Goal: Task Accomplishment & Management: Manage account settings

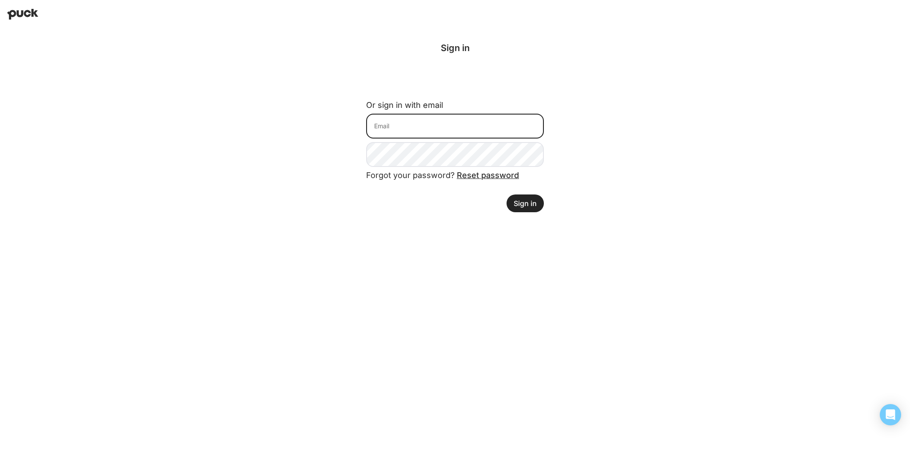
click at [367, 125] on input at bounding box center [455, 126] width 178 height 25
type input "[PERSON_NAME][EMAIL_ADDRESS][DOMAIN_NAME]"
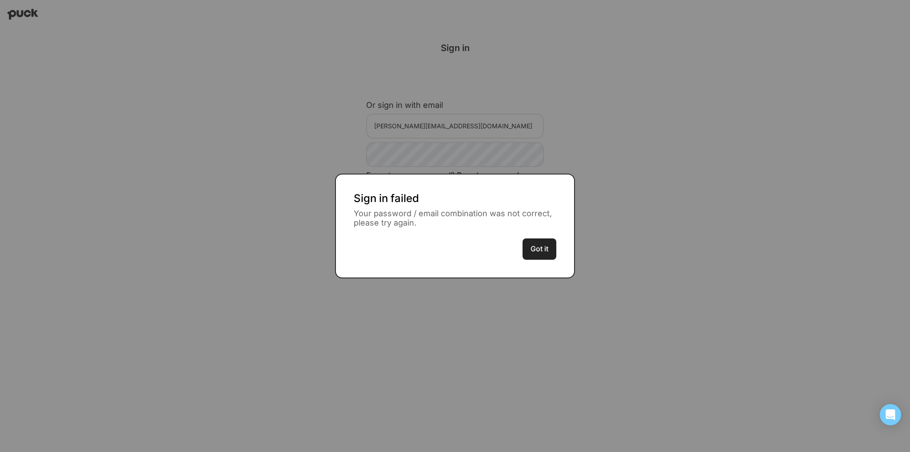
click at [367, 245] on button "Got it" at bounding box center [539, 249] width 34 height 21
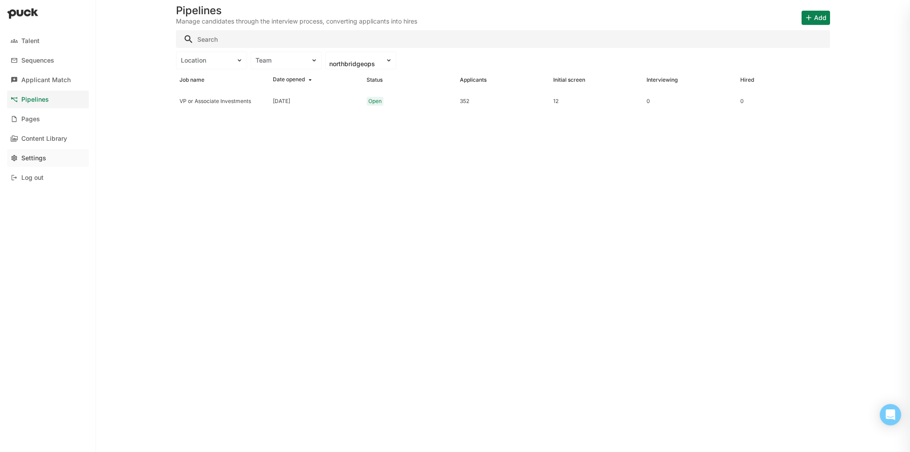
click at [26, 160] on div "Settings" at bounding box center [33, 159] width 25 height 8
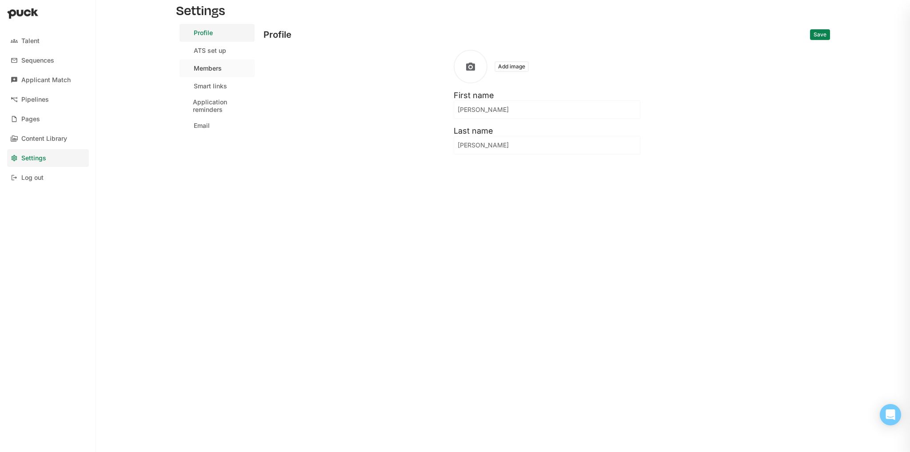
click at [207, 70] on div "Members" at bounding box center [208, 69] width 28 height 8
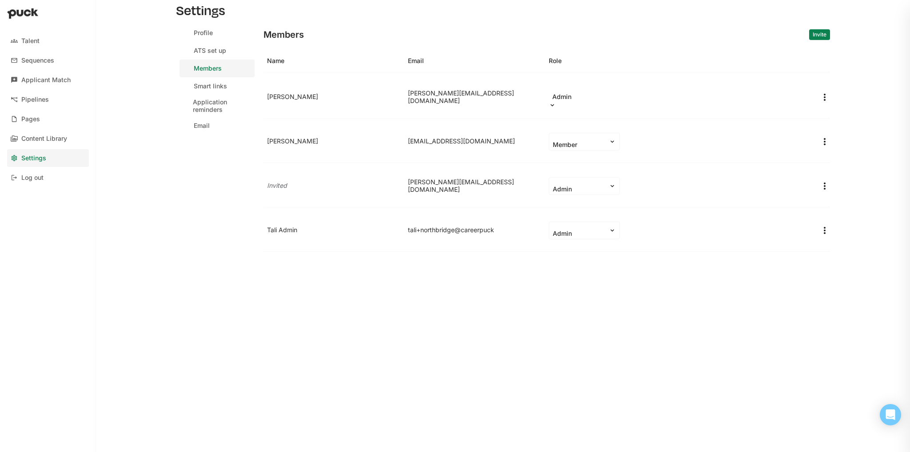
click at [367, 37] on button "Invite" at bounding box center [819, 34] width 21 height 11
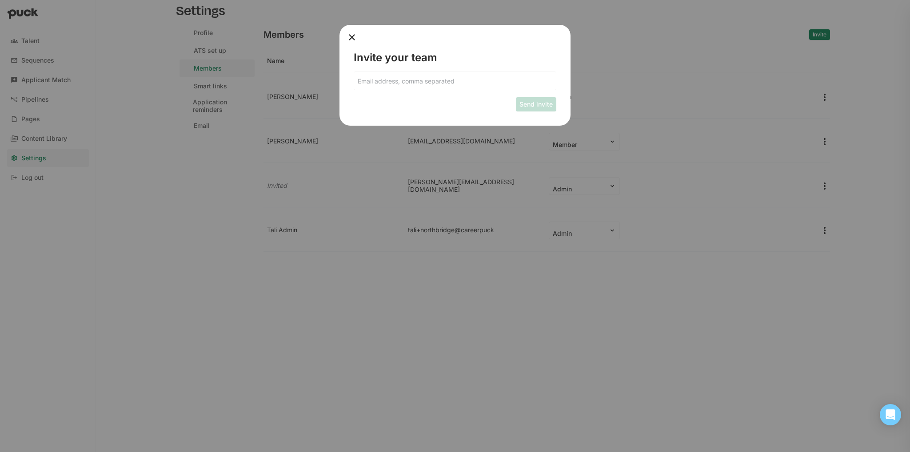
click at [367, 83] on input at bounding box center [455, 81] width 202 height 18
click at [367, 110] on div "Send invite" at bounding box center [455, 104] width 203 height 14
click at [367, 97] on button "Send invite" at bounding box center [536, 104] width 40 height 14
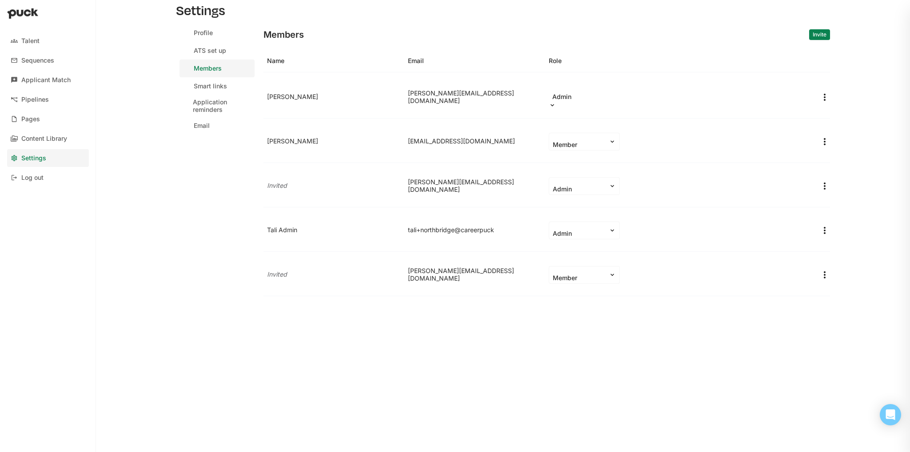
click at [367, 35] on div "Members Invite" at bounding box center [546, 34] width 566 height 21
click at [367, 35] on button "Invite" at bounding box center [819, 34] width 21 height 11
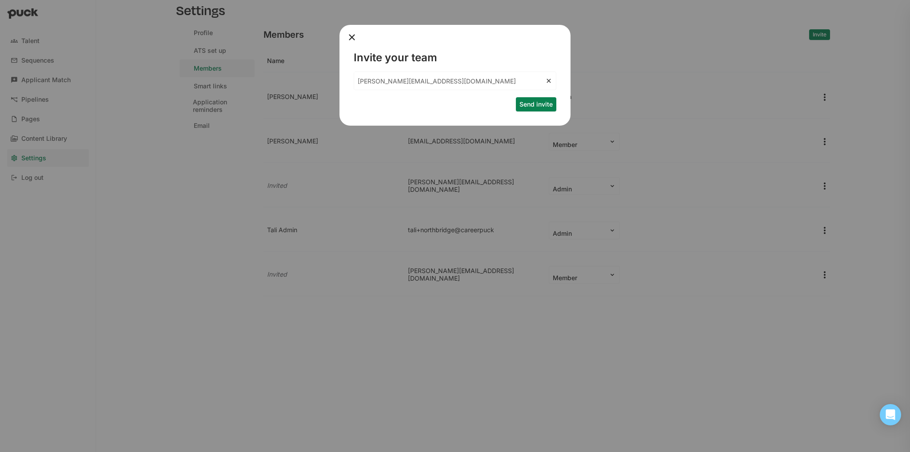
click at [367, 86] on input "[PERSON_NAME][EMAIL_ADDRESS][DOMAIN_NAME]" at bounding box center [449, 81] width 191 height 18
type input "[PERSON_NAME][EMAIL_ADDRESS][DOMAIN_NAME]"
click at [367, 104] on button "Send invite" at bounding box center [536, 104] width 40 height 14
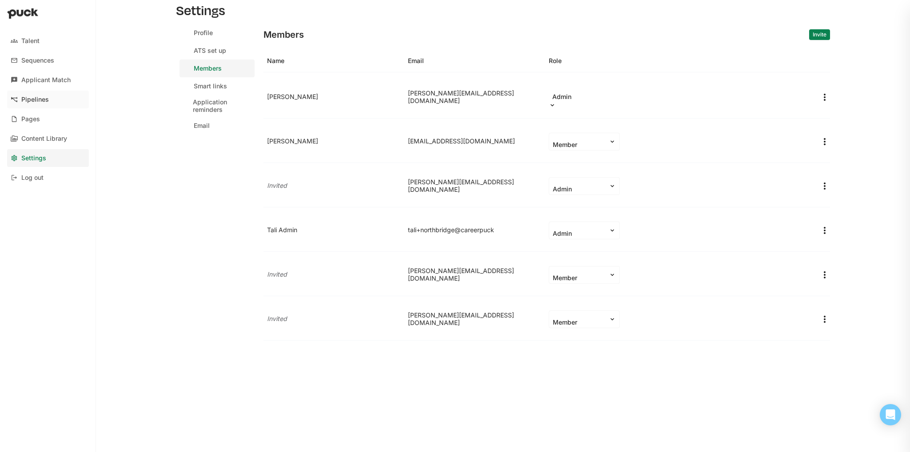
click at [46, 103] on div "Pipelines" at bounding box center [35, 100] width 28 height 8
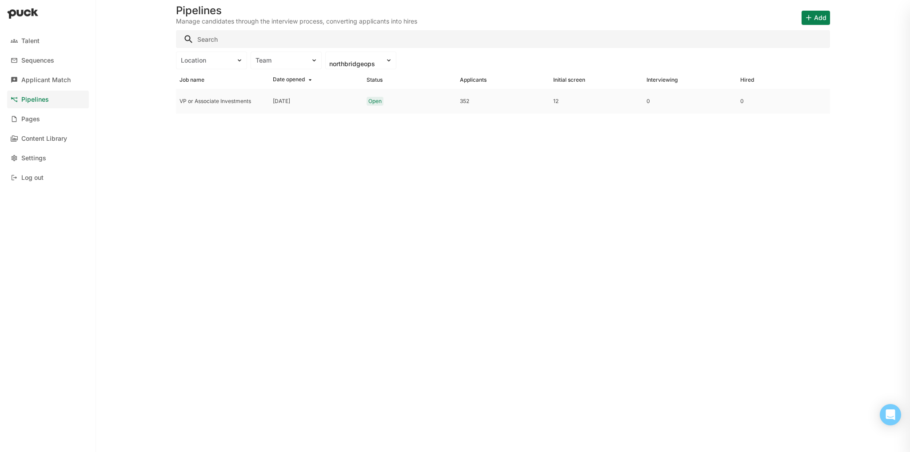
click at [207, 97] on div "VP or Associate Investments" at bounding box center [222, 101] width 93 height 25
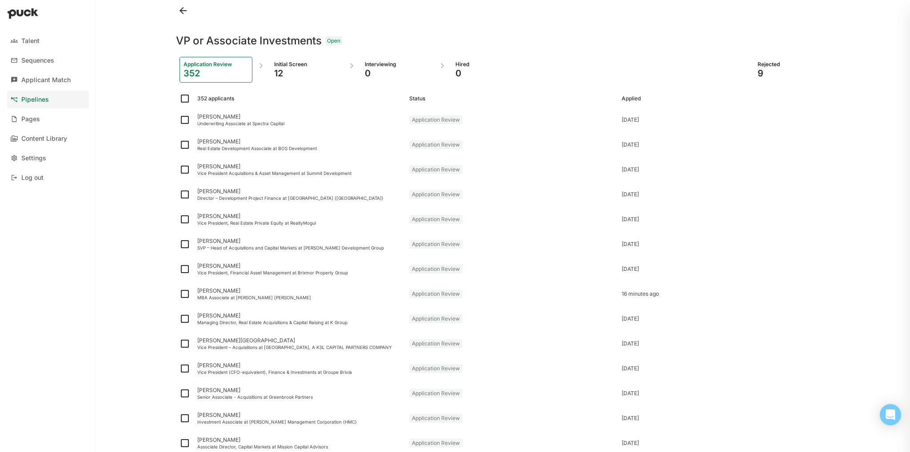
click at [303, 69] on div "12" at bounding box center [306, 73] width 65 height 11
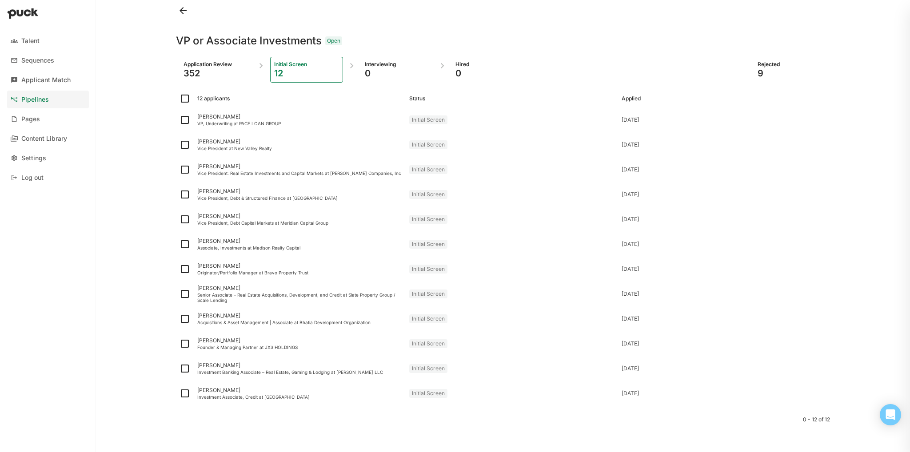
click at [221, 65] on div "Application Review" at bounding box center [215, 64] width 65 height 7
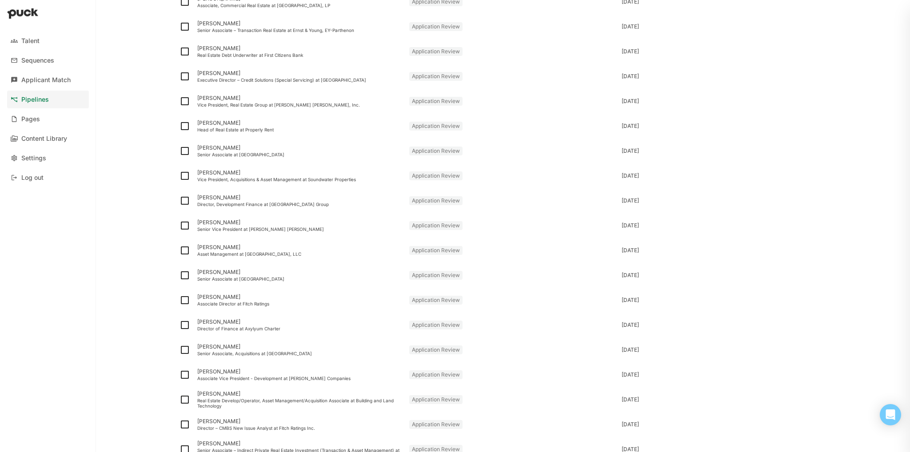
scroll to position [720, 0]
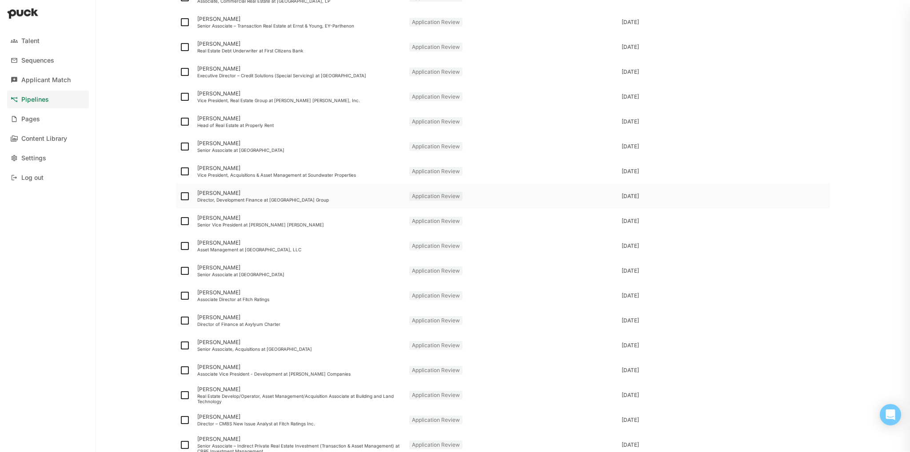
click at [251, 191] on div "[PERSON_NAME]" at bounding box center [299, 193] width 205 height 6
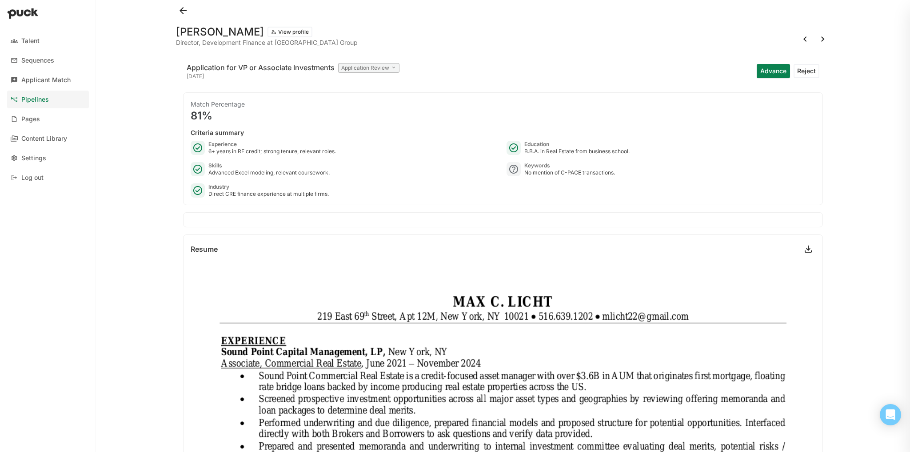
click at [367, 77] on button "Advance" at bounding box center [773, 71] width 33 height 14
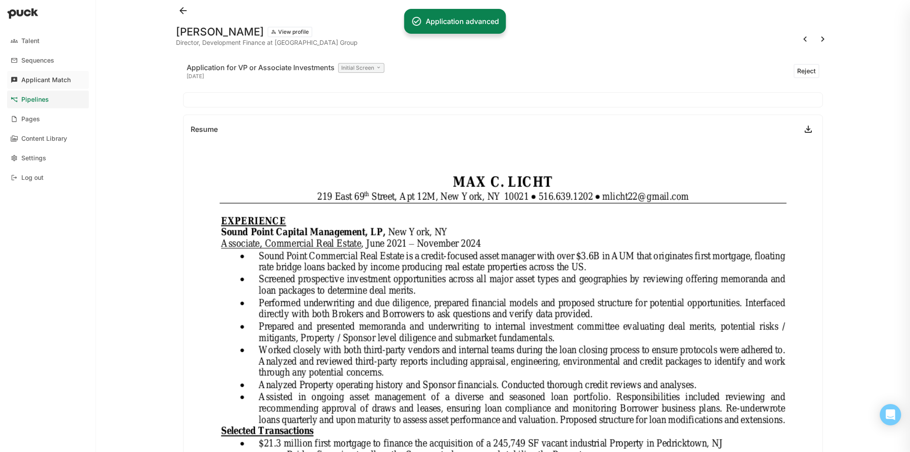
click at [20, 88] on link "Applicant Match" at bounding box center [48, 80] width 82 height 18
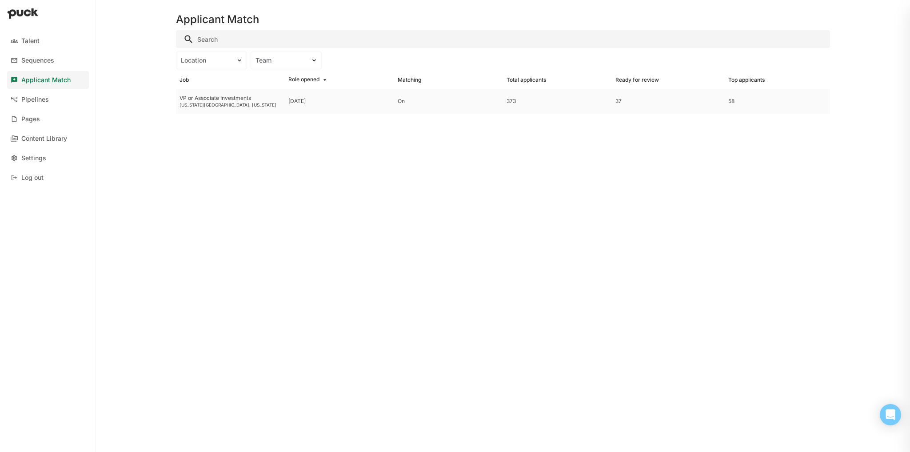
click at [179, 90] on div "VP or Associate Investments [US_STATE][GEOGRAPHIC_DATA], [US_STATE]" at bounding box center [230, 101] width 109 height 25
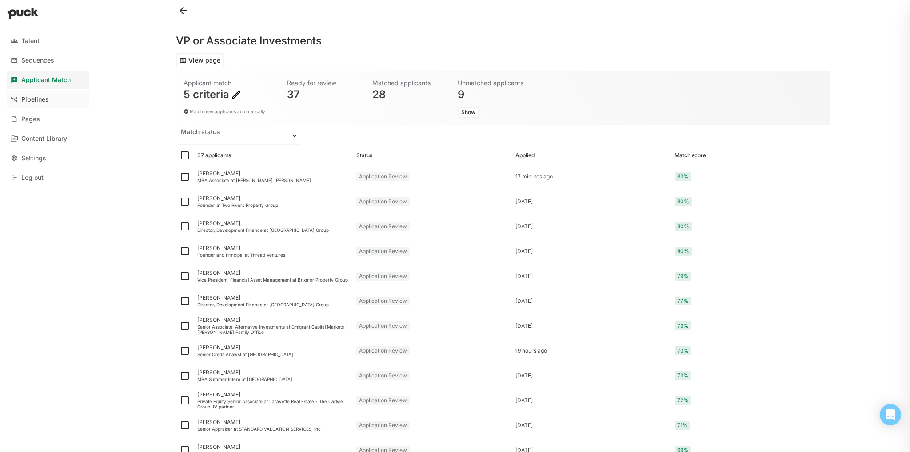
click at [59, 95] on link "Pipelines" at bounding box center [48, 100] width 82 height 18
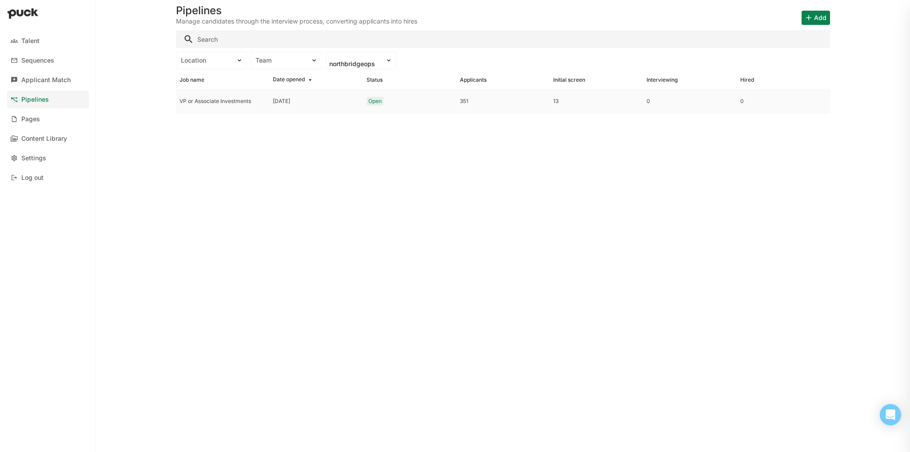
click at [222, 100] on div "VP or Associate Investments" at bounding box center [222, 101] width 86 height 6
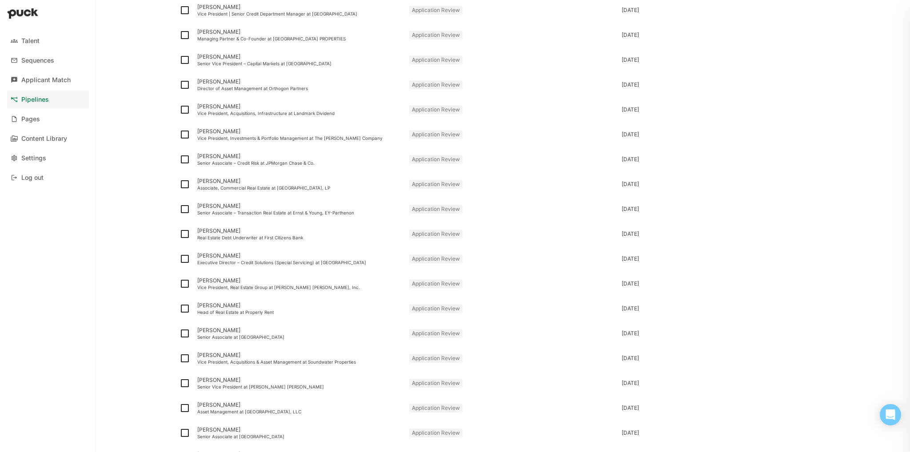
scroll to position [957, 0]
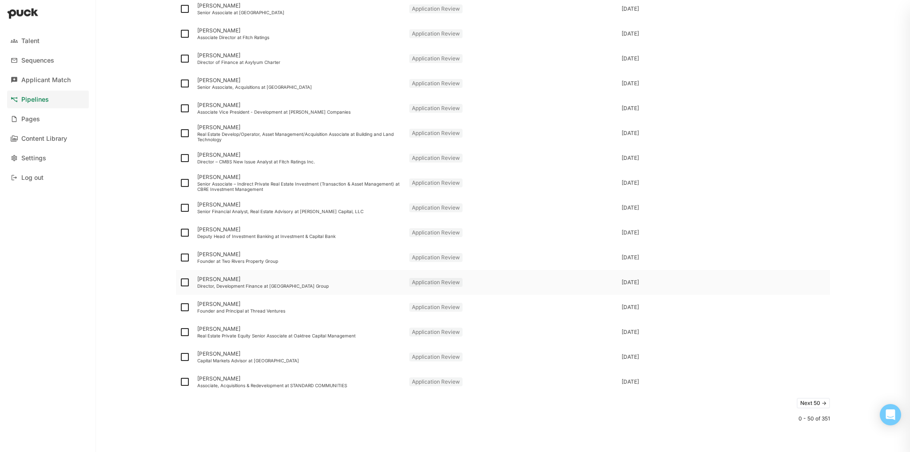
click at [184, 283] on img at bounding box center [184, 282] width 11 height 11
click at [179, 283] on input "checkbox" at bounding box center [179, 283] width 0 height 0
checkbox input "true"
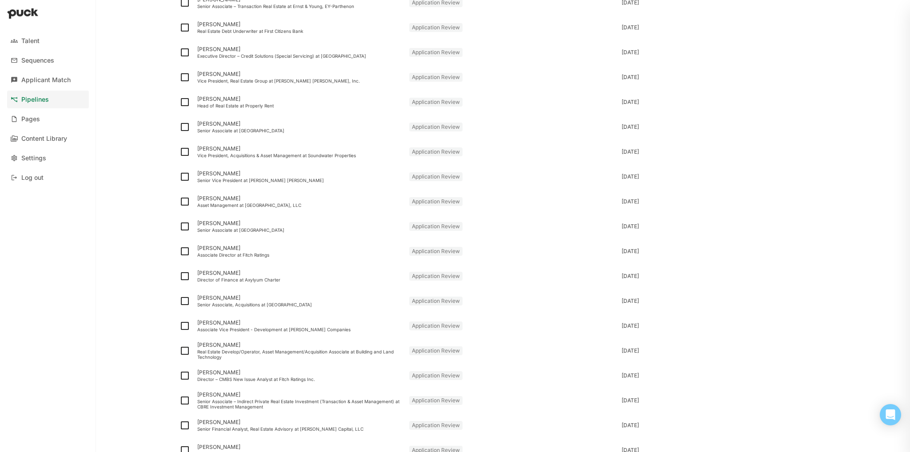
scroll to position [653, 0]
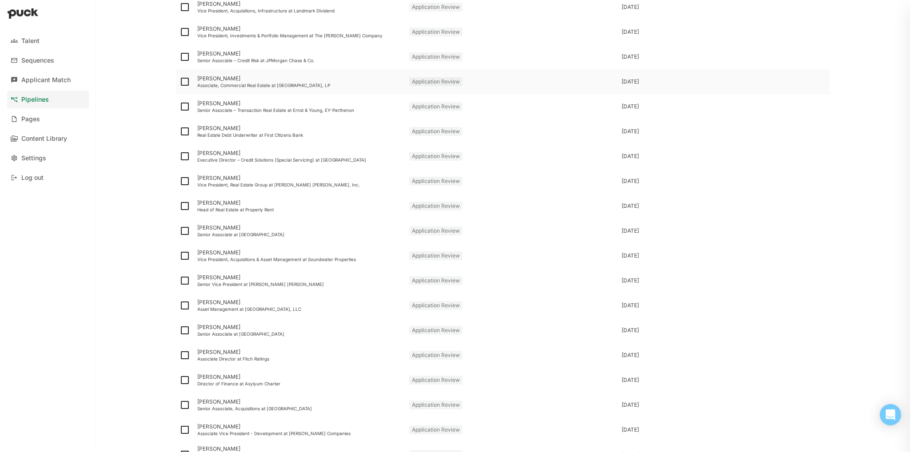
click at [179, 75] on div at bounding box center [185, 81] width 18 height 25
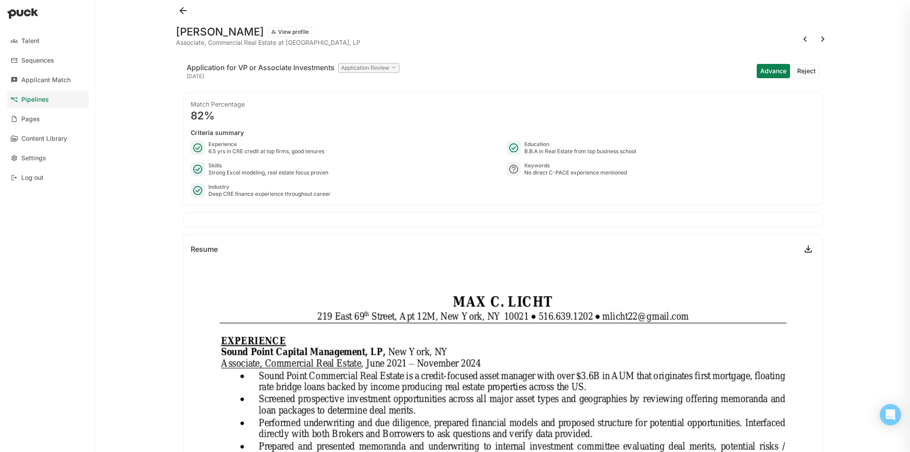
click at [367, 72] on button "Advance" at bounding box center [773, 71] width 33 height 14
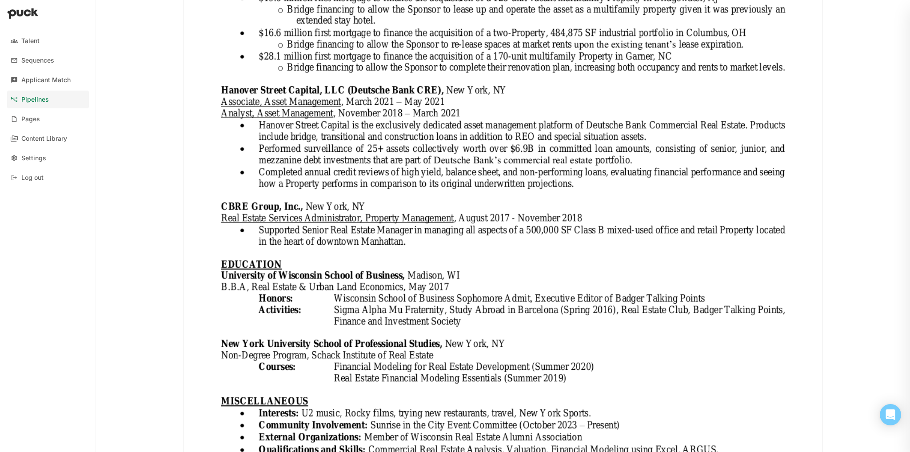
scroll to position [518, 0]
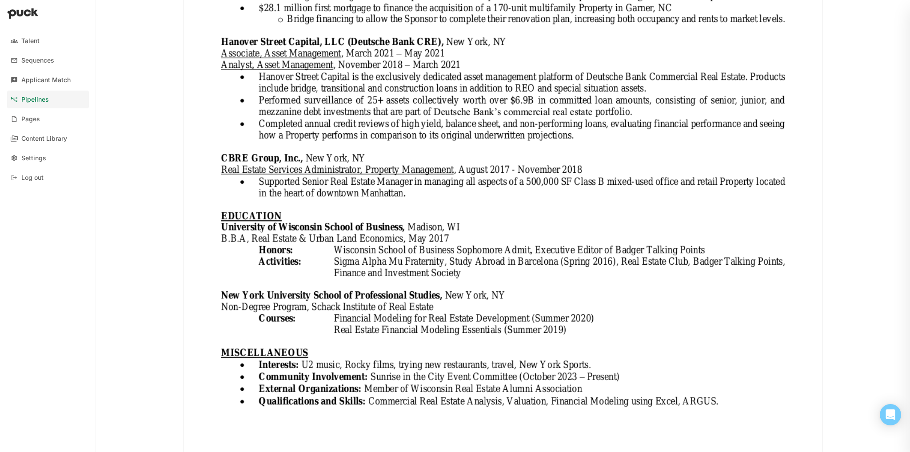
click at [51, 103] on link "Pipelines" at bounding box center [48, 100] width 82 height 18
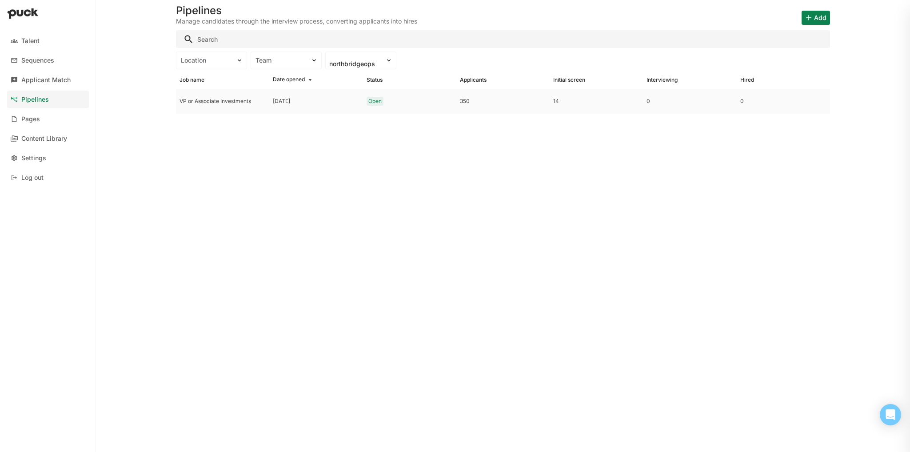
click at [239, 95] on div "VP or Associate Investments" at bounding box center [222, 101] width 93 height 25
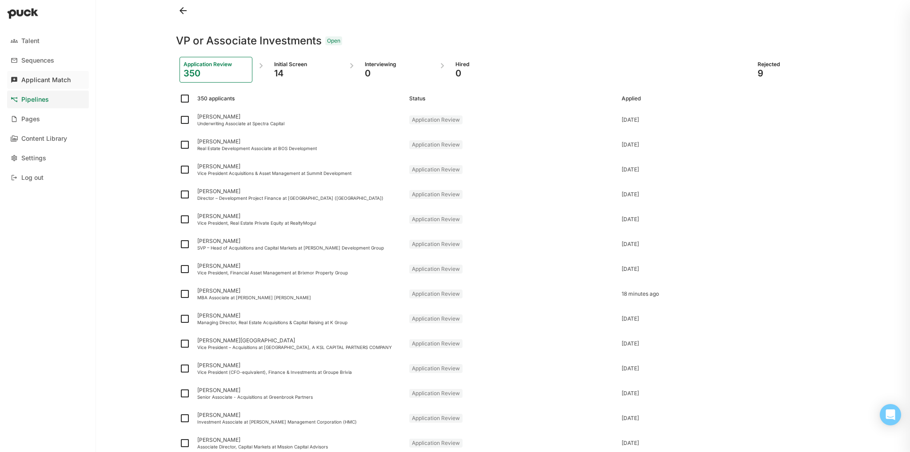
click at [69, 80] on div "Applicant Match" at bounding box center [45, 80] width 49 height 8
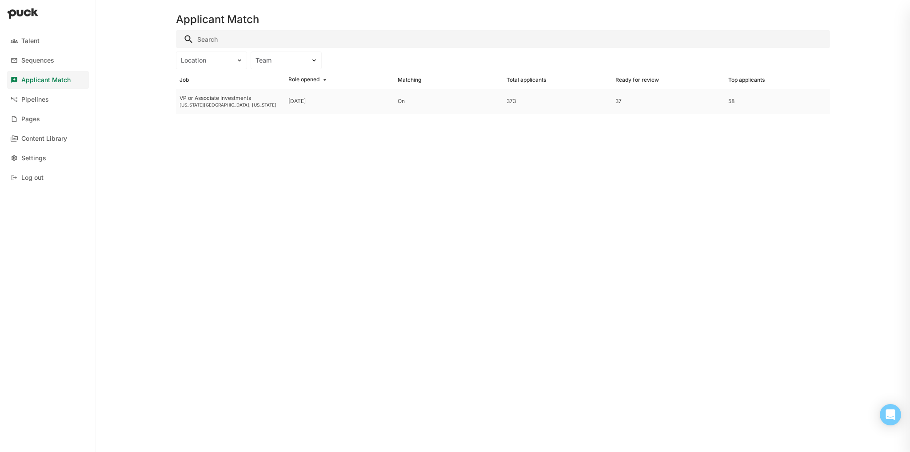
click at [261, 102] on div "[US_STATE][GEOGRAPHIC_DATA], [US_STATE]" at bounding box center [230, 104] width 102 height 5
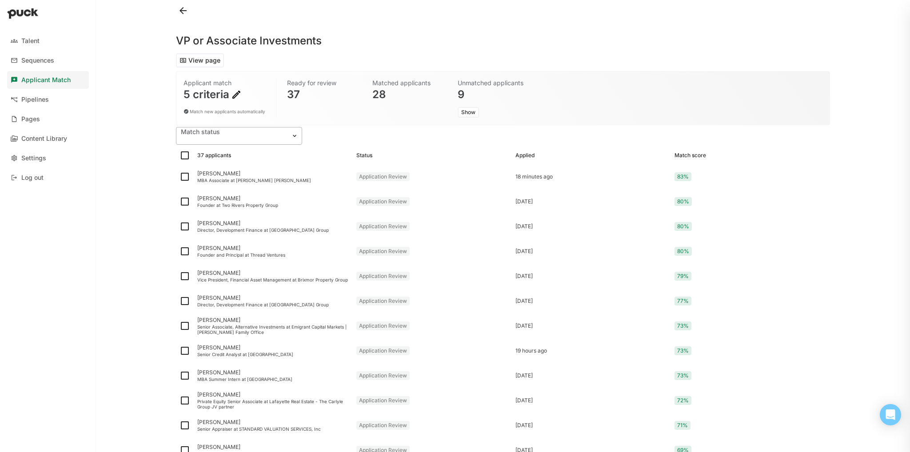
click at [224, 140] on div at bounding box center [229, 140] width 98 height 8
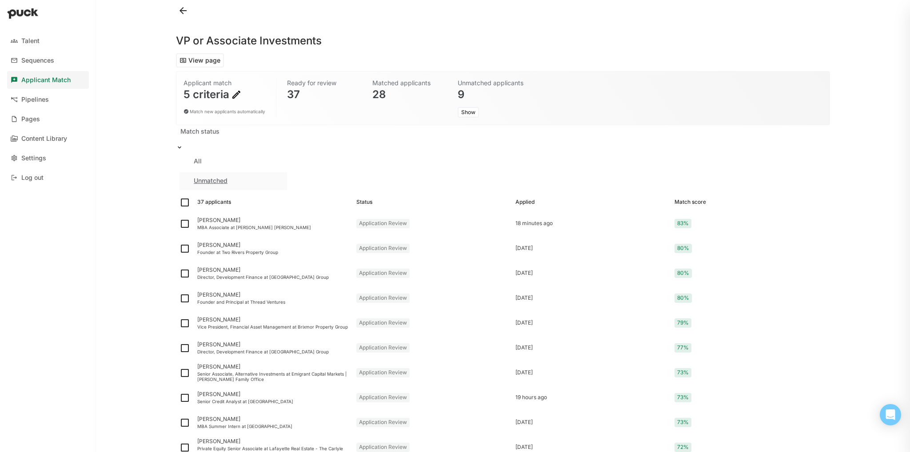
click at [225, 174] on div "Unmatched" at bounding box center [233, 181] width 108 height 18
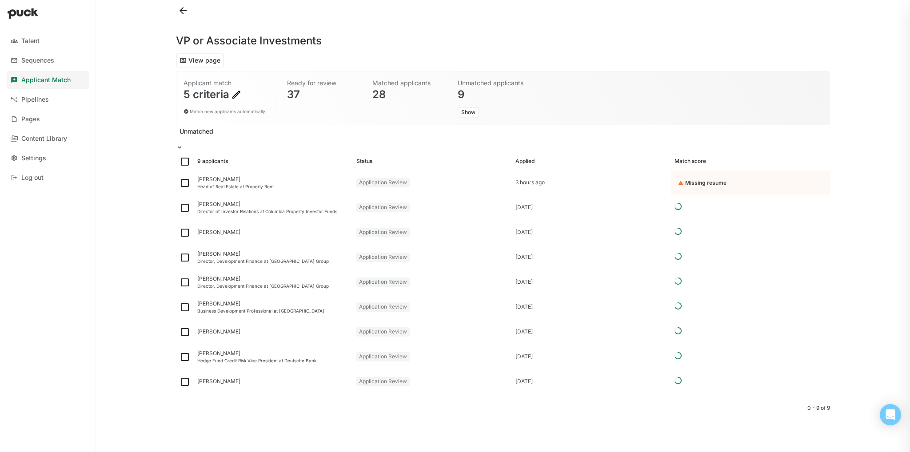
click at [222, 139] on div at bounding box center [228, 139] width 98 height 8
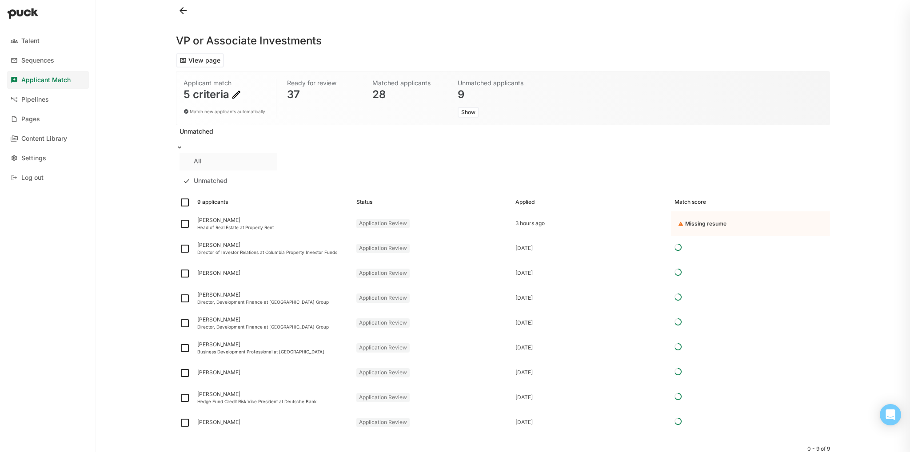
click at [215, 163] on div "All" at bounding box center [228, 162] width 98 height 18
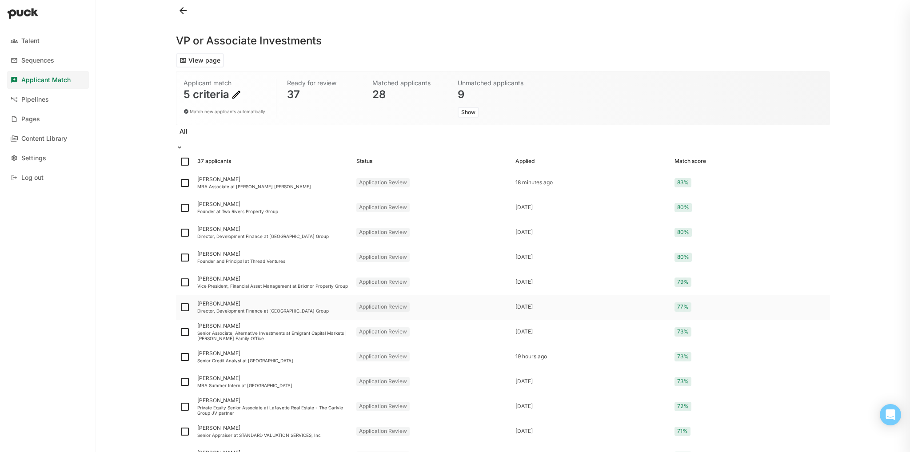
click at [183, 292] on img at bounding box center [184, 307] width 11 height 11
click at [179, 292] on input "checkbox" at bounding box center [179, 307] width 0 height 0
checkbox input "true"
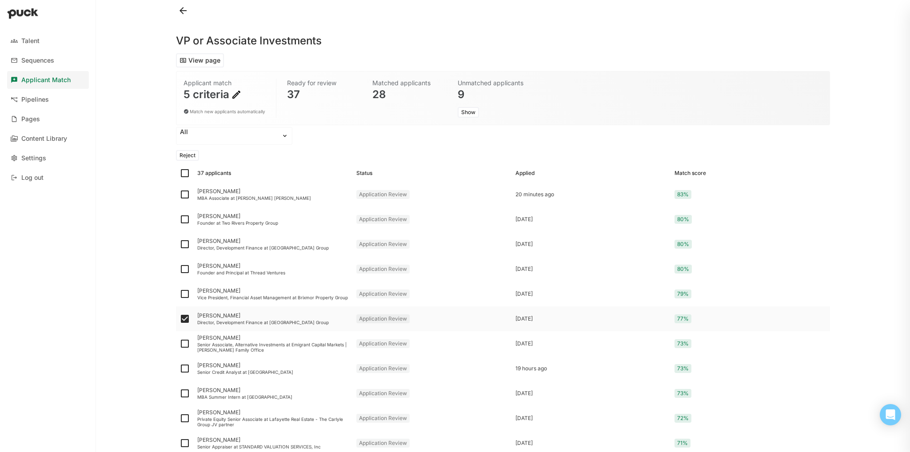
click at [227, 292] on div "Director, Development Finance at [GEOGRAPHIC_DATA] Group" at bounding box center [273, 322] width 152 height 5
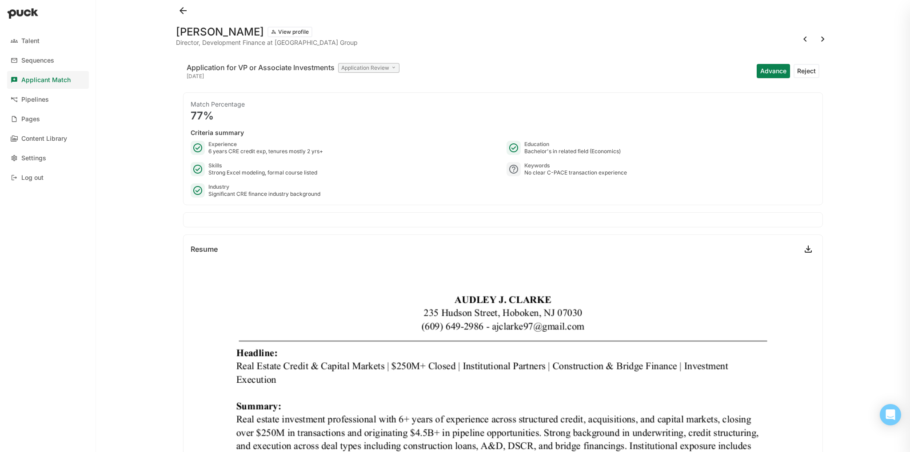
click at [367, 72] on button "Advance" at bounding box center [773, 71] width 33 height 14
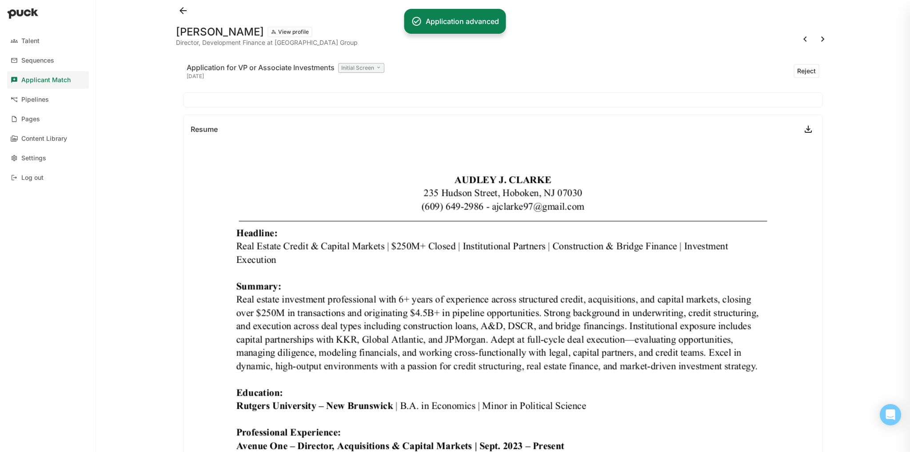
click at [267, 31] on button "View profile" at bounding box center [289, 32] width 45 height 11
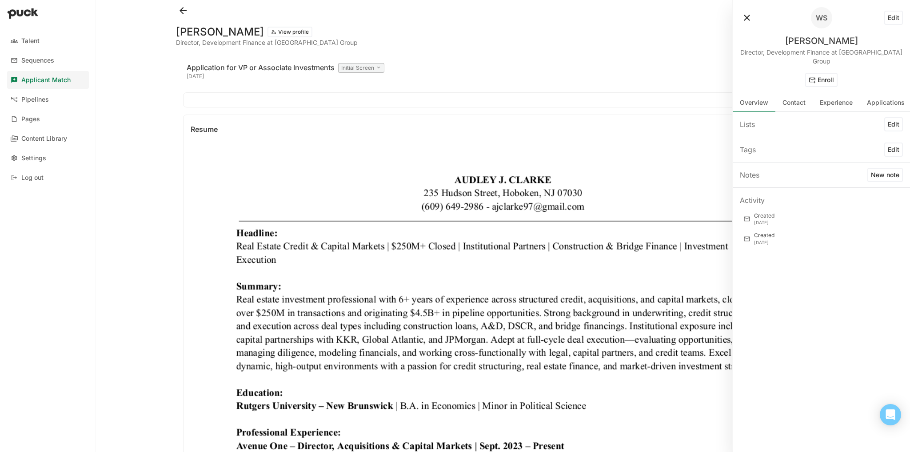
click at [367, 133] on div "Resume" at bounding box center [502, 129] width 639 height 28
click at [40, 102] on div "Pipelines" at bounding box center [35, 100] width 28 height 8
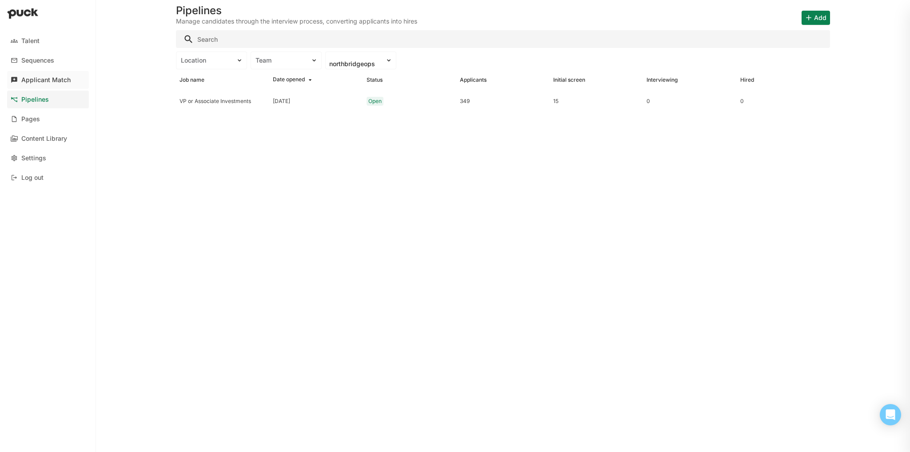
click at [58, 82] on div "Applicant Match" at bounding box center [45, 80] width 49 height 8
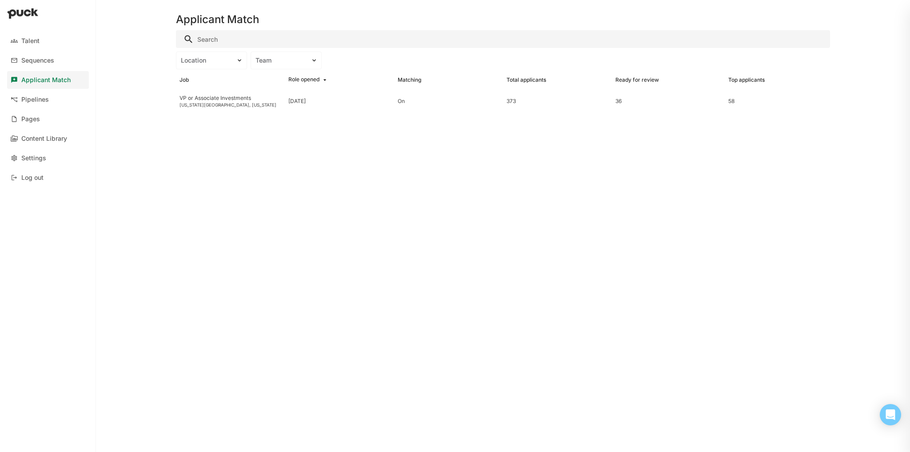
click at [242, 84] on div "Job Role opened Matching Total applicants Ready for review Top applicants" at bounding box center [503, 80] width 654 height 18
click at [240, 100] on div "VP or Associate Investments" at bounding box center [230, 98] width 102 height 6
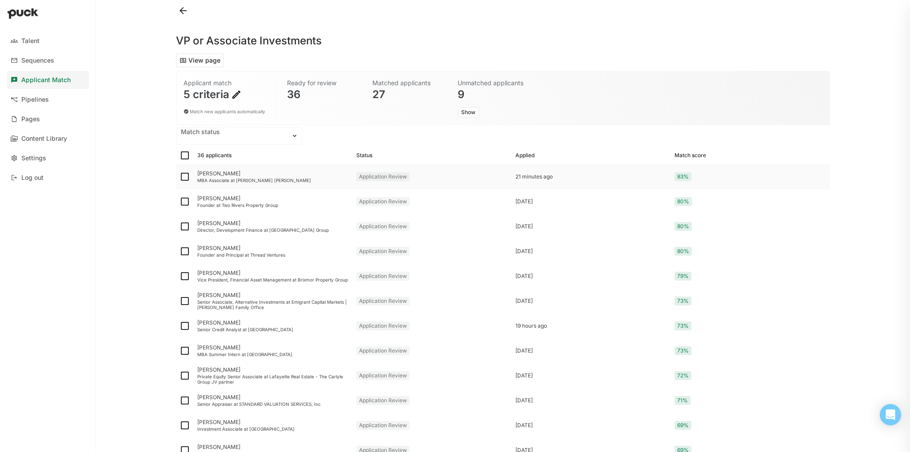
click at [217, 187] on div "[PERSON_NAME] MBA Associate at [PERSON_NAME] [PERSON_NAME]" at bounding box center [273, 176] width 159 height 25
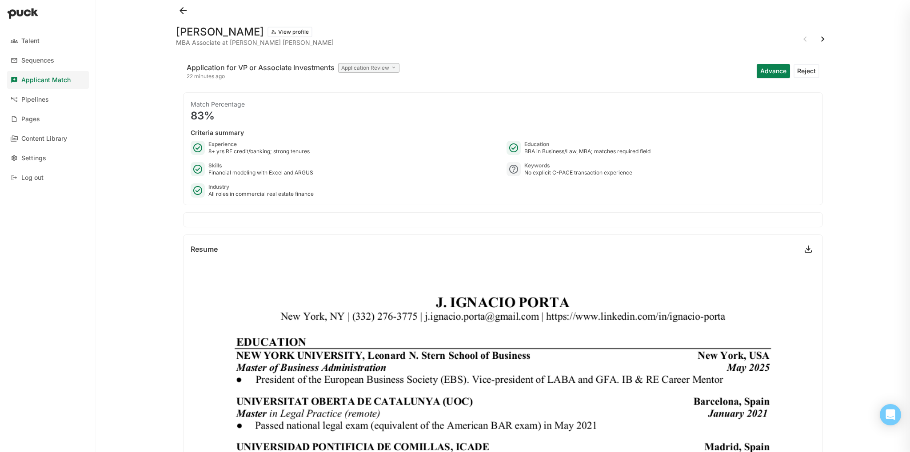
click at [367, 69] on button "Reject" at bounding box center [806, 71] width 26 height 14
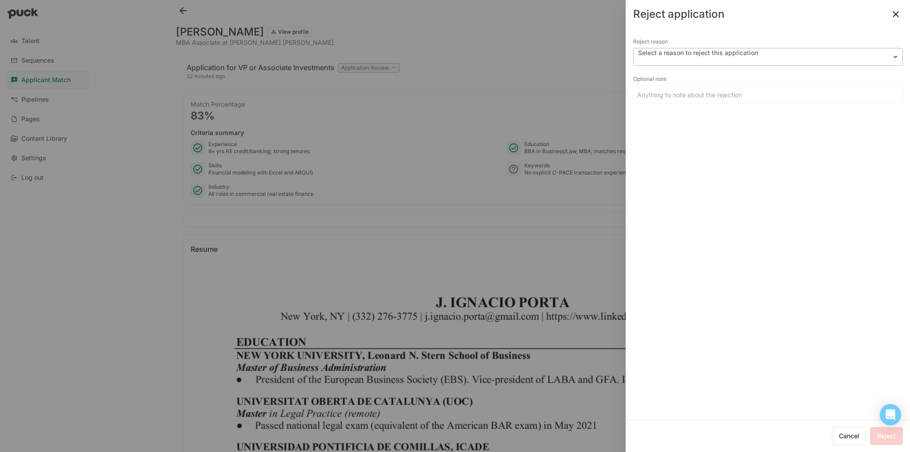
click at [367, 59] on div at bounding box center [718, 61] width 163 height 8
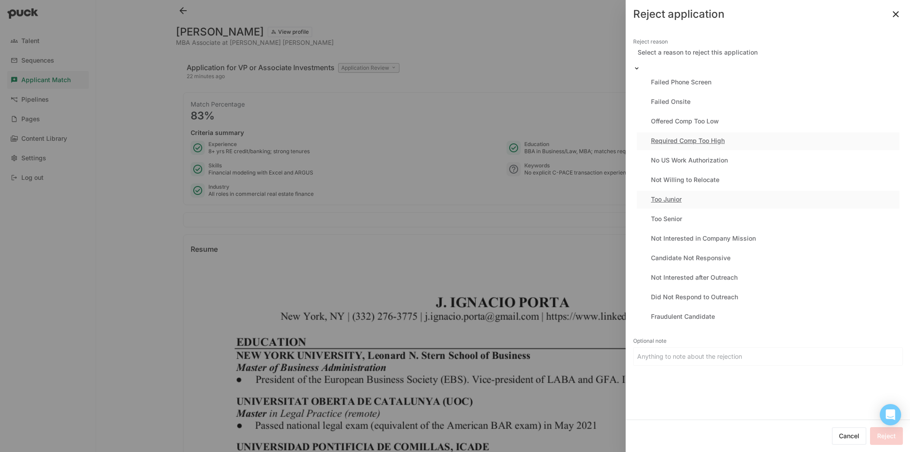
scroll to position [53, 0]
click at [367, 191] on div "Too Junior" at bounding box center [768, 200] width 263 height 18
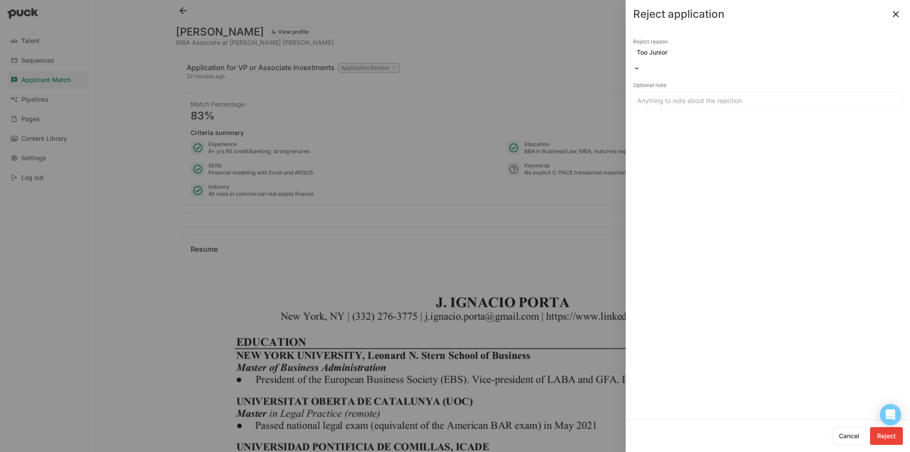
click at [367, 292] on button "Reject" at bounding box center [886, 436] width 33 height 18
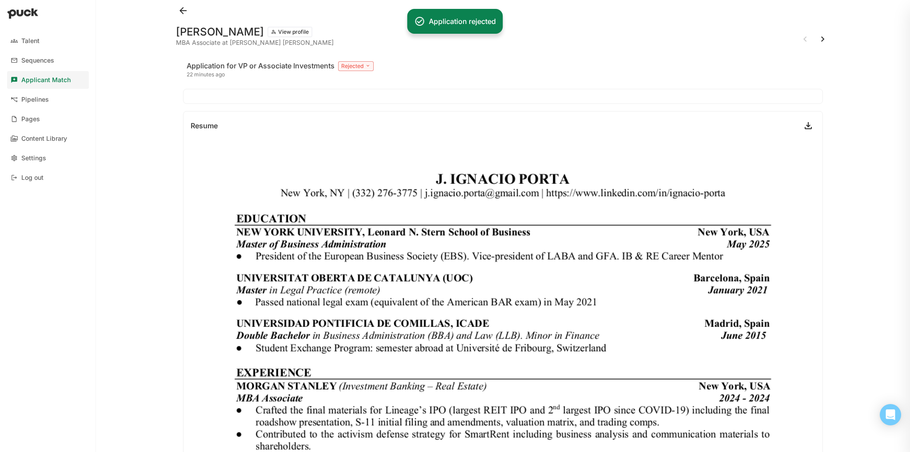
click at [367, 36] on div at bounding box center [814, 39] width 32 height 14
click at [367, 36] on button at bounding box center [823, 39] width 14 height 14
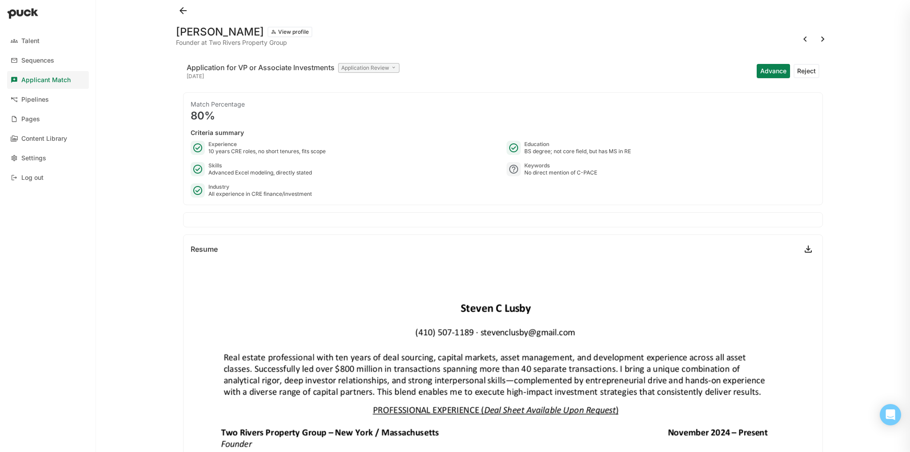
click at [367, 74] on button "Reject" at bounding box center [806, 71] width 26 height 14
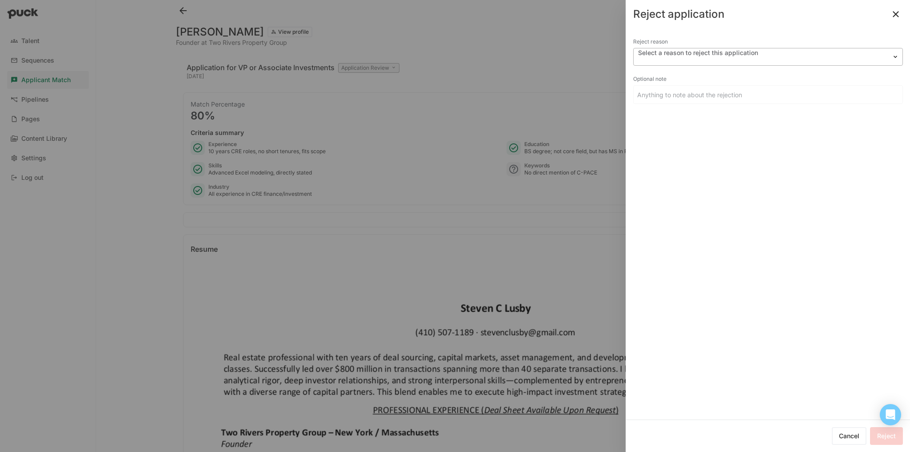
click at [367, 57] on div at bounding box center [718, 61] width 163 height 8
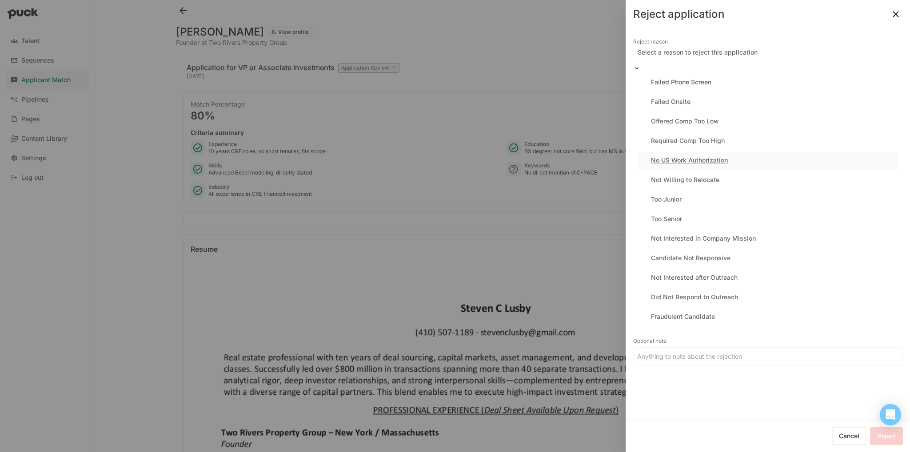
scroll to position [44, 0]
drag, startPoint x: 695, startPoint y: 180, endPoint x: 686, endPoint y: 148, distance: 32.8
click at [367, 148] on div "Failed Phone Screen Failed Onsite Offered Comp Too Low Required Comp Too High N…" at bounding box center [768, 200] width 270 height 252
click at [367, 191] on div "Too Junior" at bounding box center [768, 200] width 263 height 18
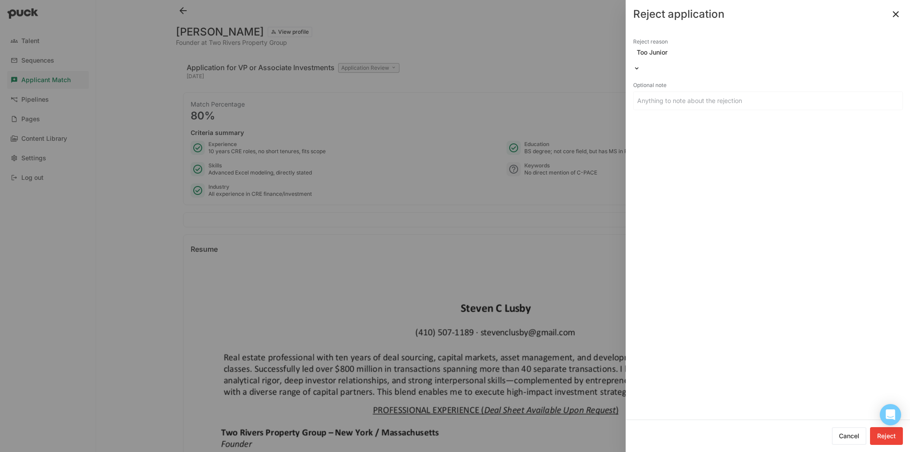
click at [367, 292] on div "Cancel Reject" at bounding box center [867, 436] width 71 height 25
click at [367, 292] on button "Reject" at bounding box center [886, 436] width 33 height 18
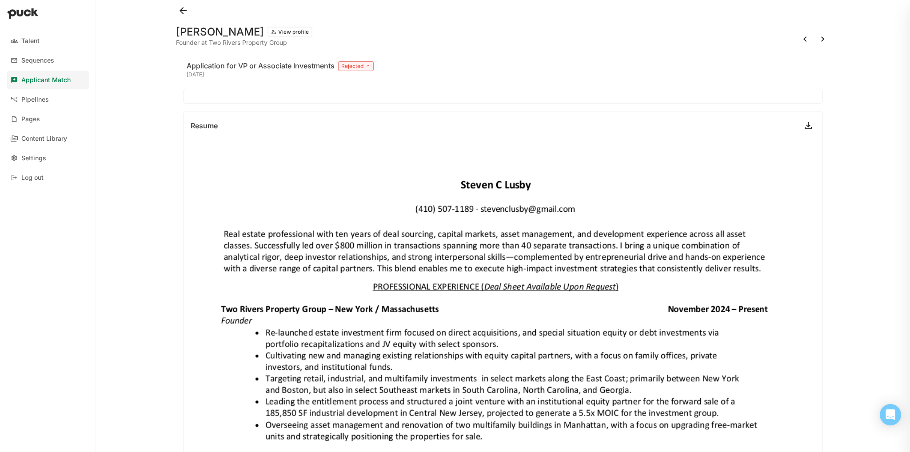
click at [179, 22] on div "[PERSON_NAME] View profile Founder at Two Rivers Property Group" at bounding box center [503, 35] width 654 height 28
click at [367, 33] on button at bounding box center [823, 39] width 14 height 14
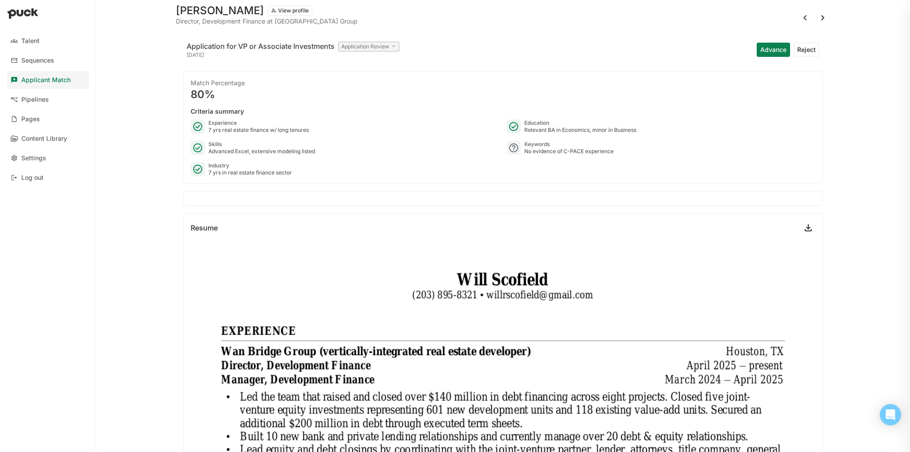
scroll to position [21, 0]
click at [367, 48] on button "Reject" at bounding box center [806, 50] width 26 height 14
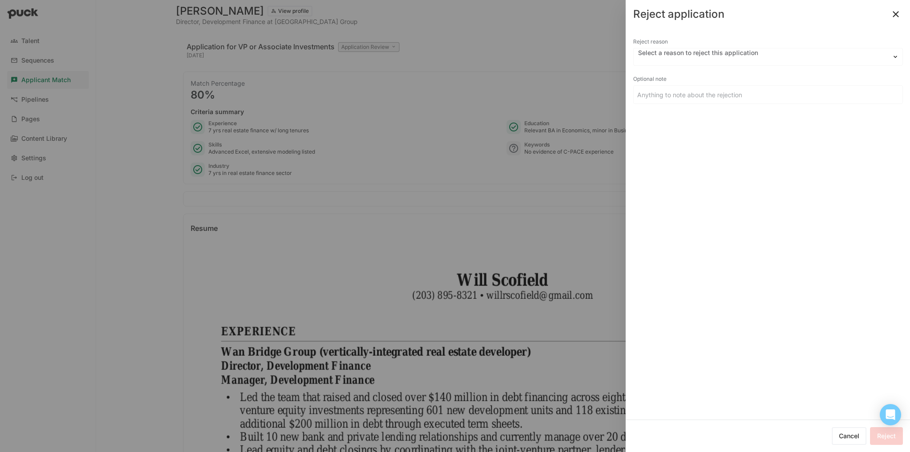
click at [367, 68] on div "Reject reason Select a reason to reject this application Optional note" at bounding box center [768, 74] width 270 height 76
click at [367, 64] on div "Select a reason to reject this application" at bounding box center [768, 57] width 270 height 18
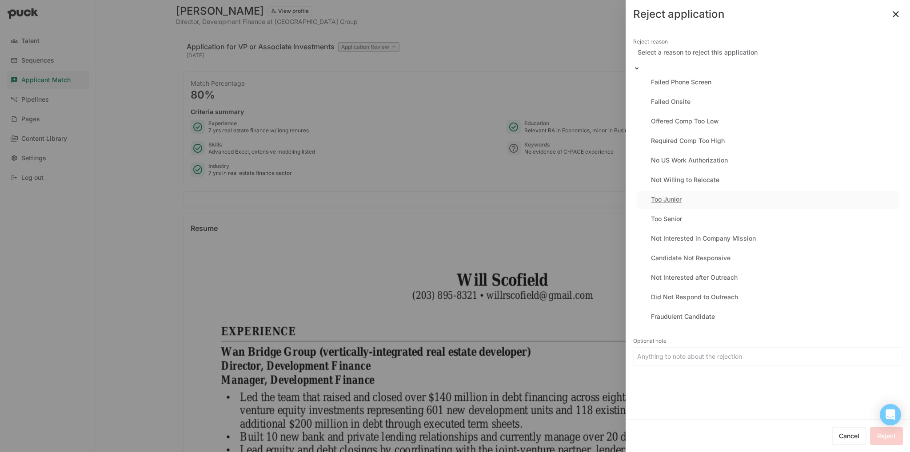
scroll to position [1, 0]
click at [367, 196] on div "Too Junior" at bounding box center [768, 200] width 263 height 18
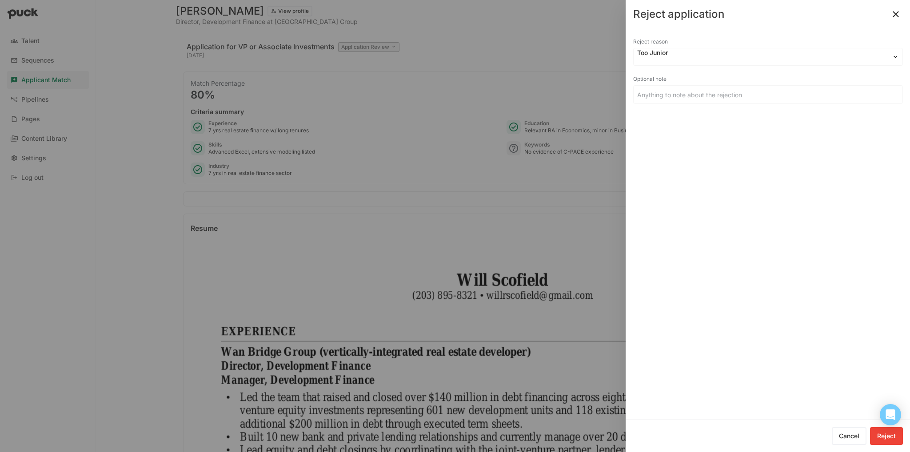
click at [367, 292] on button "Reject" at bounding box center [886, 436] width 33 height 18
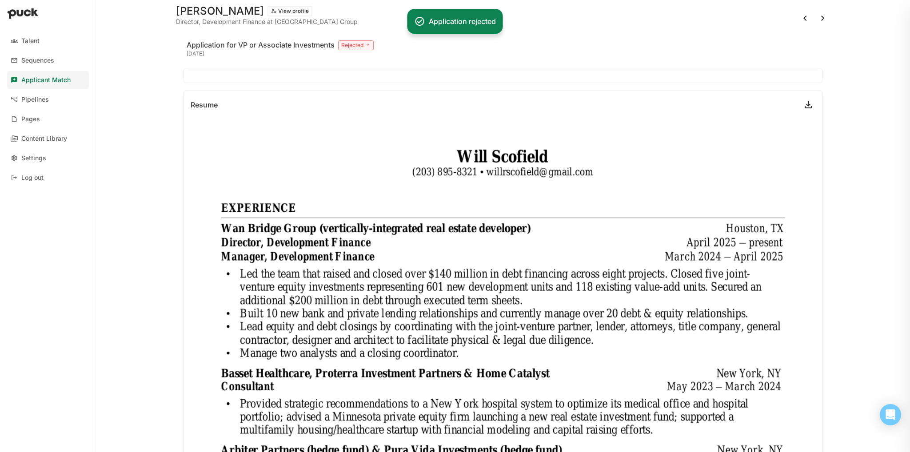
click at [367, 19] on button at bounding box center [823, 18] width 14 height 14
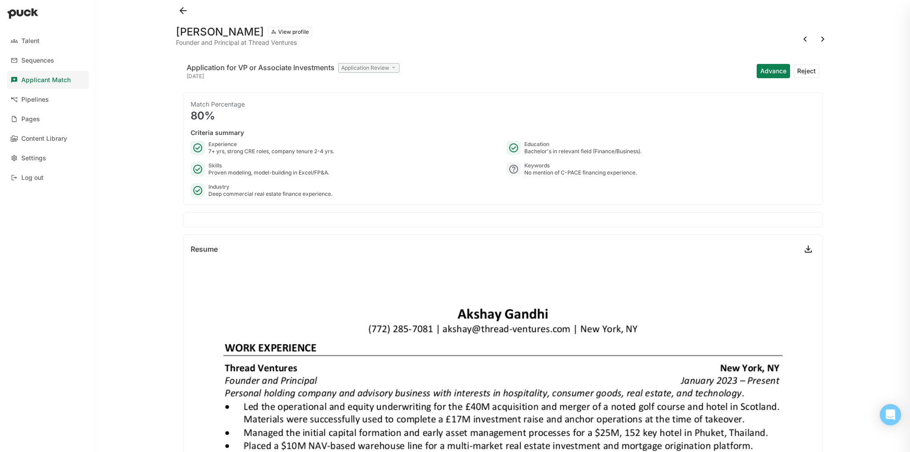
click at [367, 73] on button "Reject" at bounding box center [806, 71] width 26 height 14
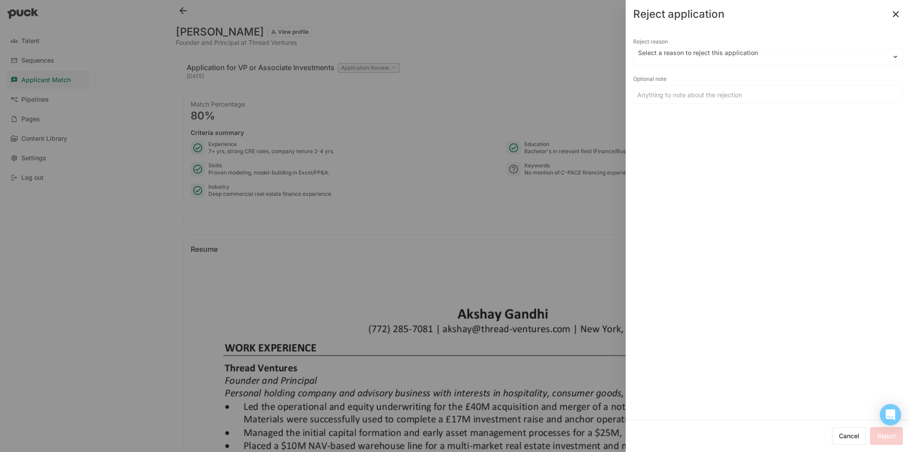
click at [367, 35] on div "Reject reason Select a reason to reject this application Optional note" at bounding box center [768, 223] width 284 height 391
click at [367, 43] on div "Reject reason" at bounding box center [768, 42] width 270 height 12
click at [367, 62] on div "Select a reason to reject this application" at bounding box center [763, 56] width 258 height 17
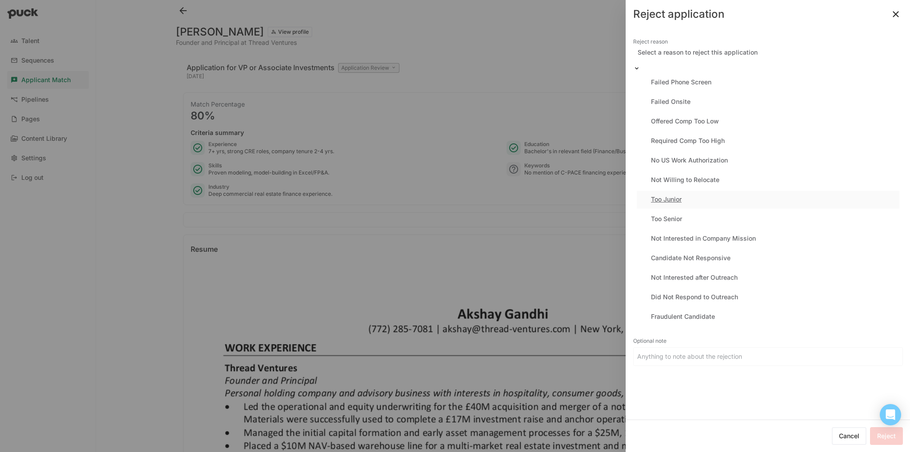
click at [367, 195] on div "Too Junior" at bounding box center [768, 200] width 263 height 18
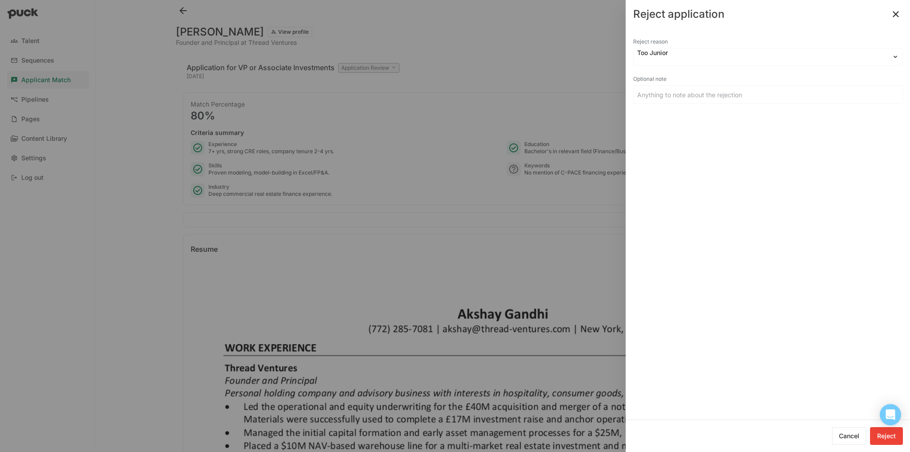
click at [367, 292] on button "Reject" at bounding box center [886, 436] width 33 height 18
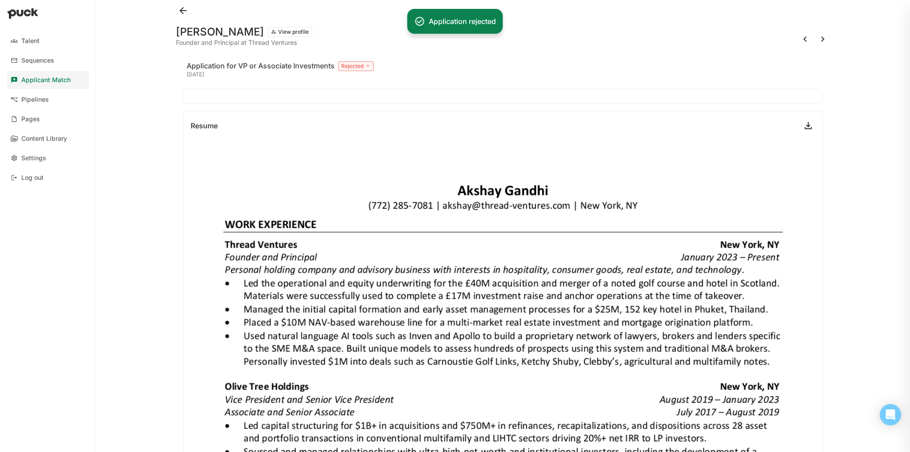
click at [367, 40] on button at bounding box center [823, 39] width 14 height 14
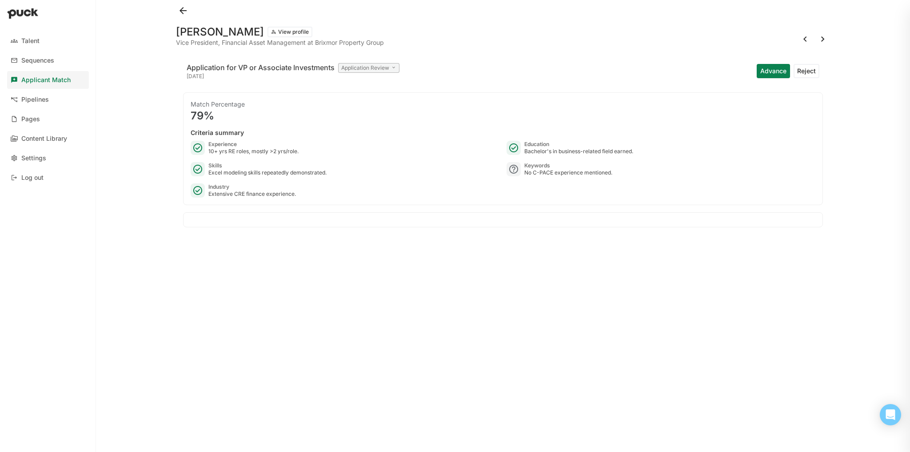
click at [364, 106] on div "Match Percentage" at bounding box center [503, 104] width 625 height 9
click at [213, 29] on h1 "[PERSON_NAME]" at bounding box center [220, 32] width 88 height 11
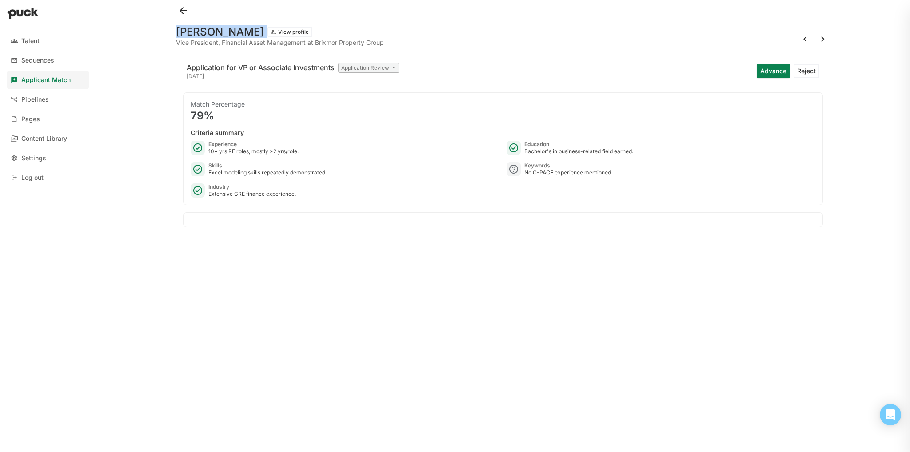
click at [367, 45] on button at bounding box center [823, 39] width 14 height 14
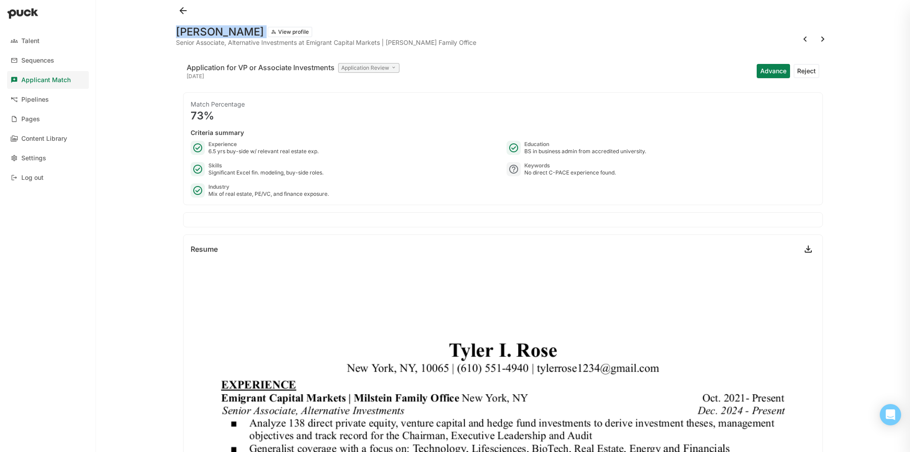
click at [367, 74] on button "Reject" at bounding box center [806, 71] width 26 height 14
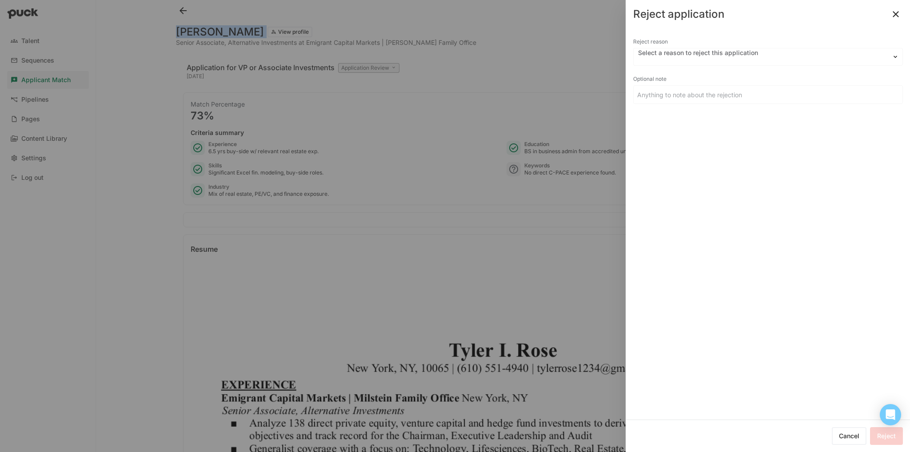
click at [367, 91] on input at bounding box center [768, 95] width 269 height 18
click at [367, 48] on div "Select a reason to reject this application" at bounding box center [768, 57] width 270 height 18
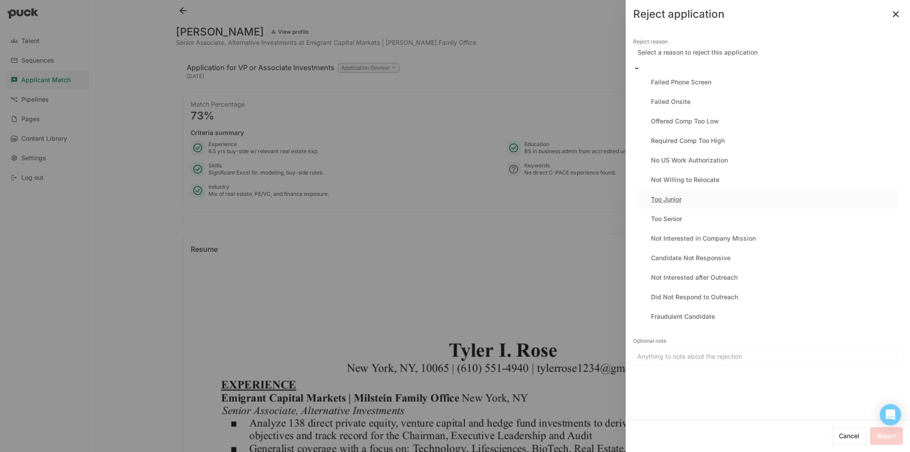
click at [367, 193] on div "Too Junior" at bounding box center [768, 200] width 263 height 18
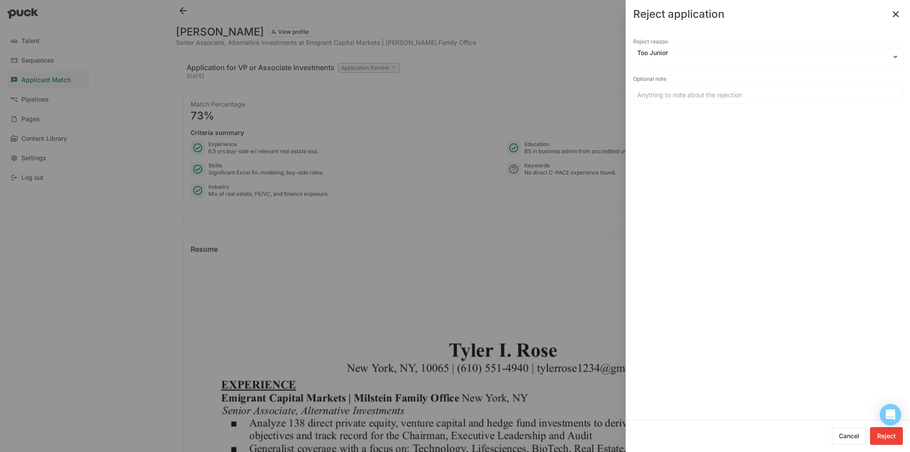
click at [367, 292] on button "Reject" at bounding box center [886, 436] width 33 height 18
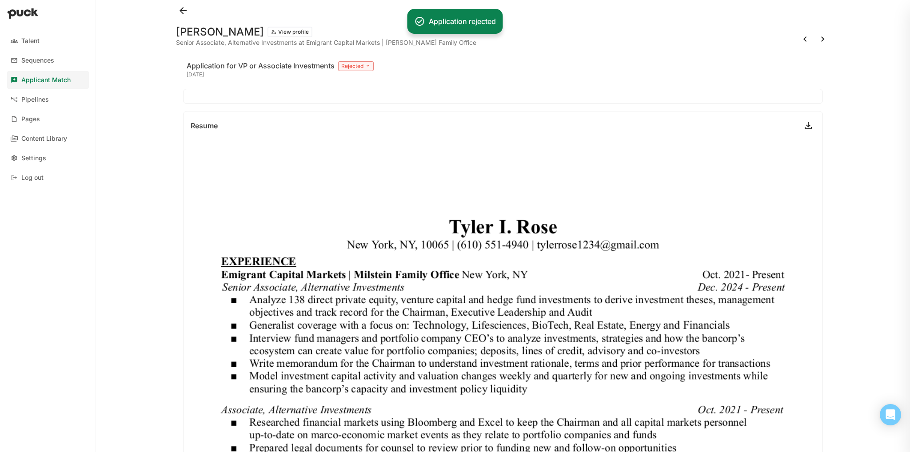
click at [367, 38] on button at bounding box center [823, 39] width 14 height 14
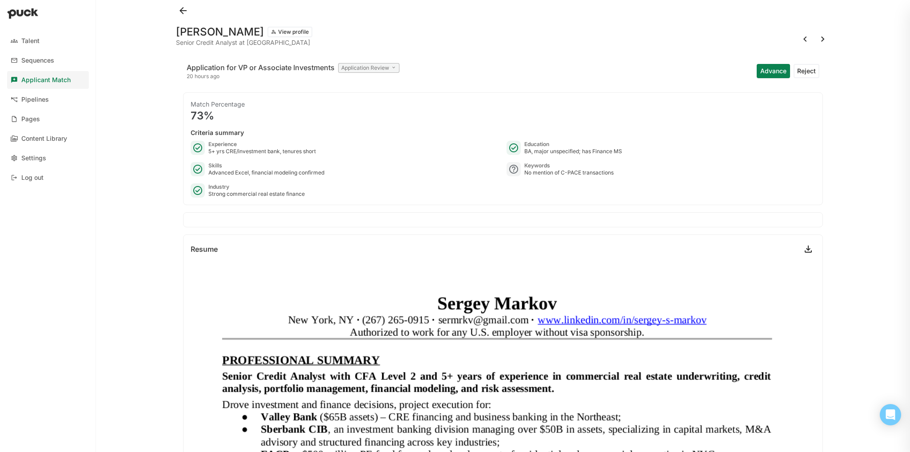
click at [367, 48] on div "[PERSON_NAME] View profile Senior Credit Analyst at [GEOGRAPHIC_DATA]" at bounding box center [503, 35] width 654 height 28
drag, startPoint x: 814, startPoint y: 48, endPoint x: 814, endPoint y: 41, distance: 7.1
click at [367, 41] on div "[PERSON_NAME] View profile Senior Credit Analyst at [GEOGRAPHIC_DATA]" at bounding box center [503, 35] width 654 height 28
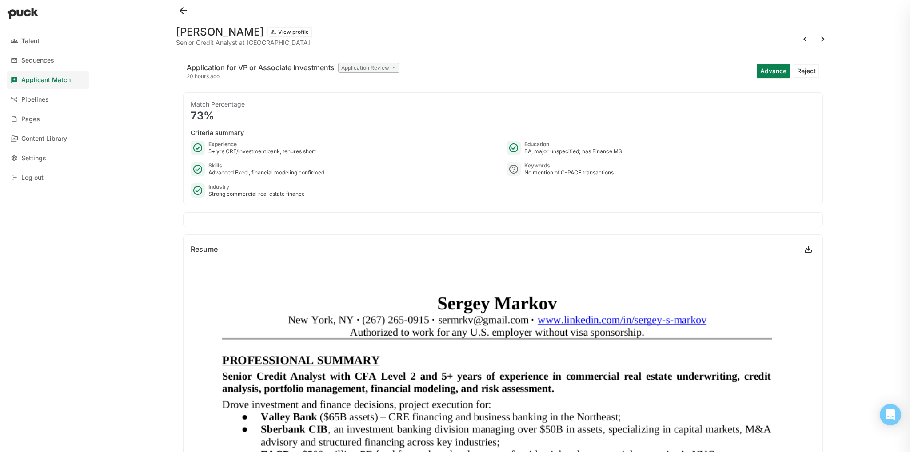
click at [367, 47] on div "[PERSON_NAME] View profile Senior Credit Analyst at Valley Bank Application for…" at bounding box center [503, 226] width 668 height 452
click at [367, 45] on button at bounding box center [823, 39] width 14 height 14
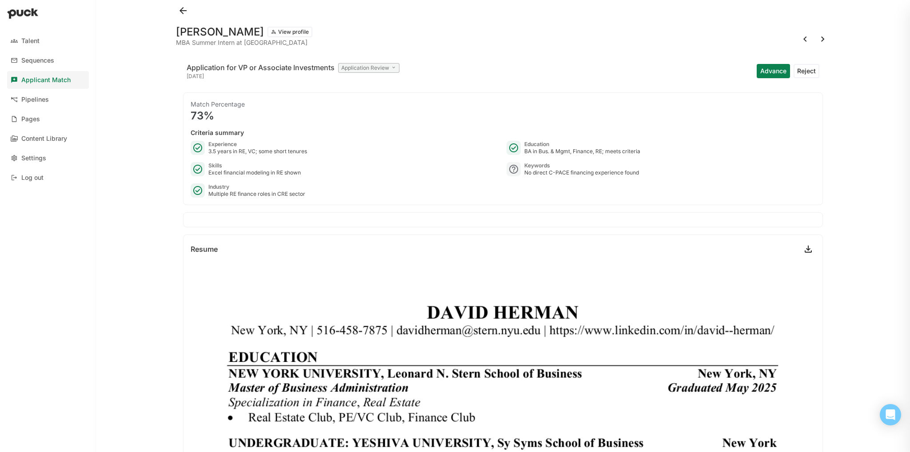
click at [367, 64] on button "Reject" at bounding box center [806, 71] width 26 height 14
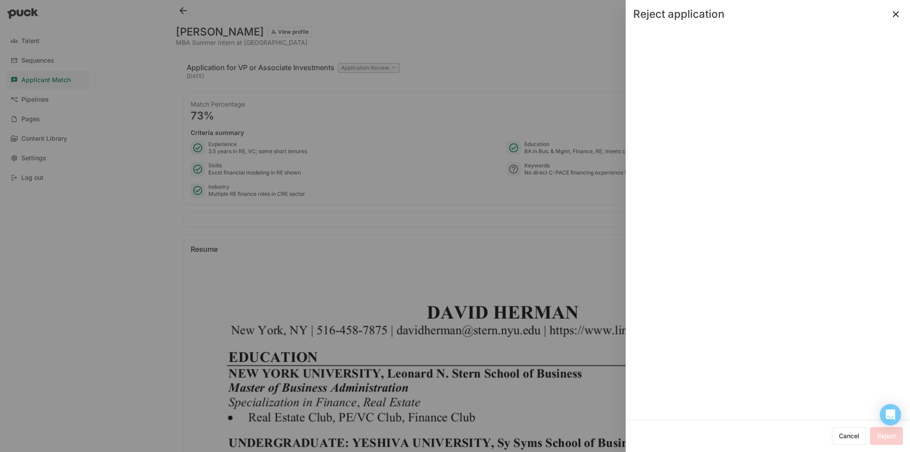
click at [367, 72] on div at bounding box center [768, 223] width 284 height 391
click at [367, 61] on div at bounding box center [718, 61] width 163 height 8
click at [367, 61] on div at bounding box center [721, 60] width 168 height 8
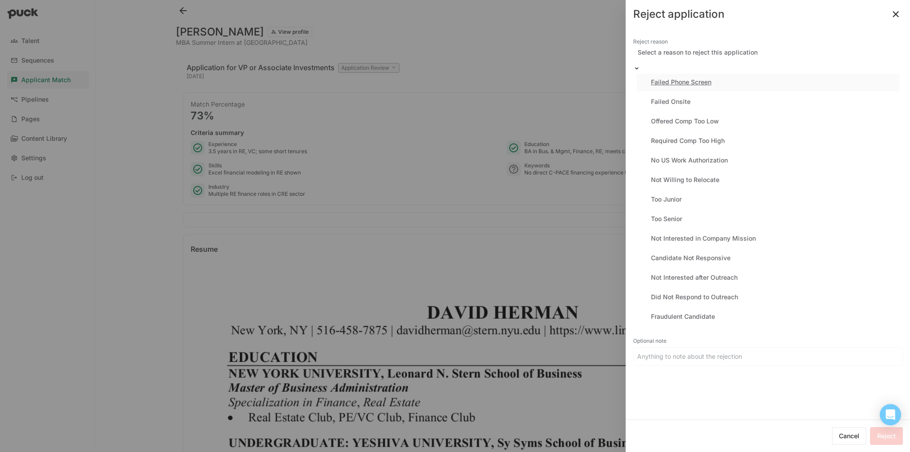
click at [367, 61] on div at bounding box center [721, 60] width 168 height 8
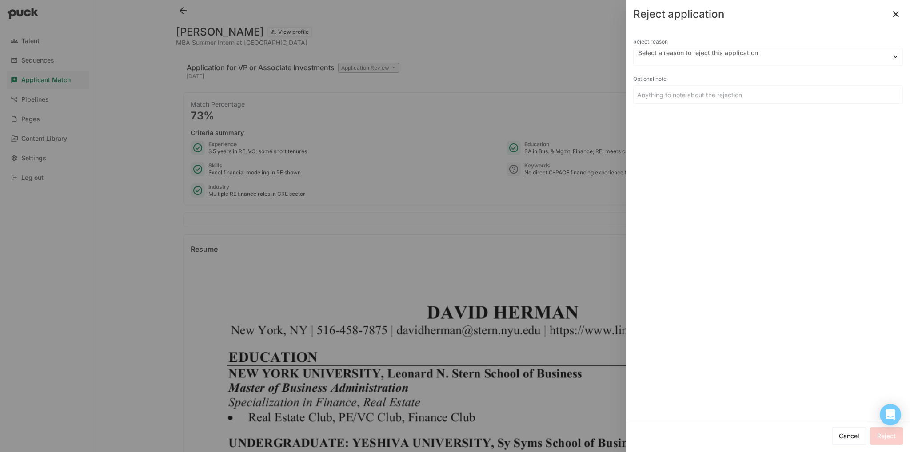
drag, startPoint x: 679, startPoint y: 156, endPoint x: 706, endPoint y: 143, distance: 30.6
click at [367, 143] on div "Reject reason Select a reason to reject this application Optional note" at bounding box center [768, 223] width 284 height 391
click at [367, 45] on div "Reject reason" at bounding box center [768, 42] width 270 height 12
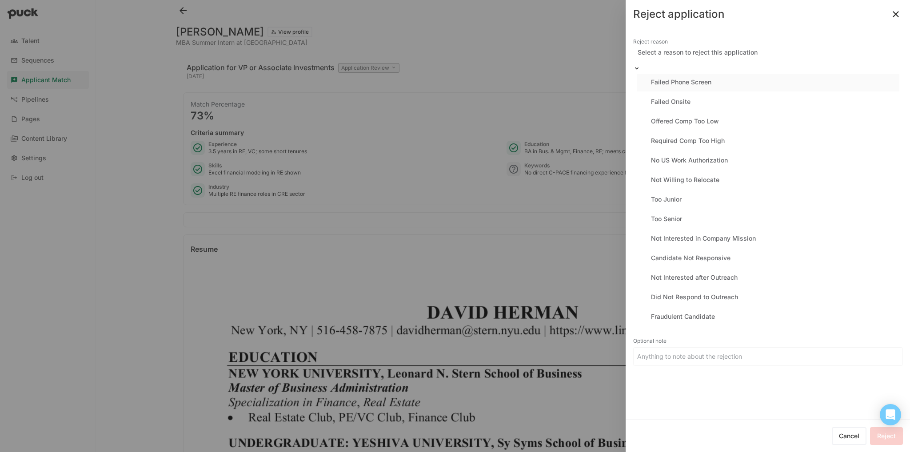
click at [367, 56] on div at bounding box center [721, 60] width 168 height 8
click at [367, 196] on div "Too Junior" at bounding box center [666, 200] width 31 height 8
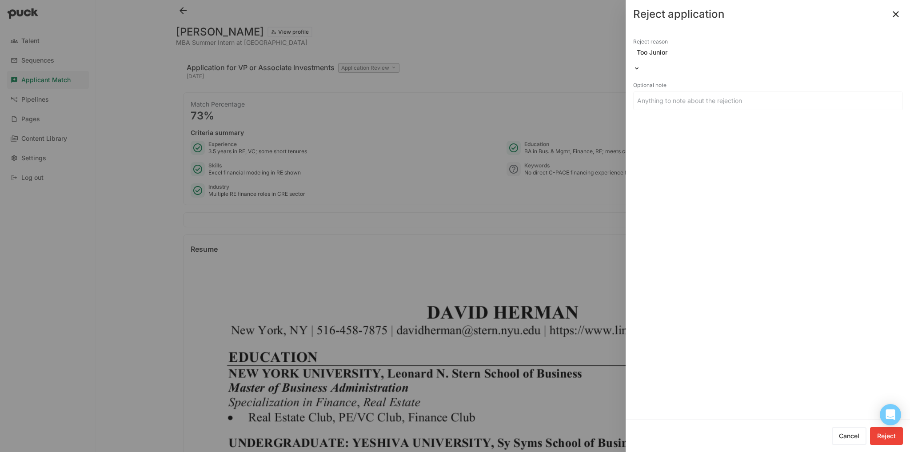
click at [367, 292] on button "Reject" at bounding box center [886, 436] width 33 height 18
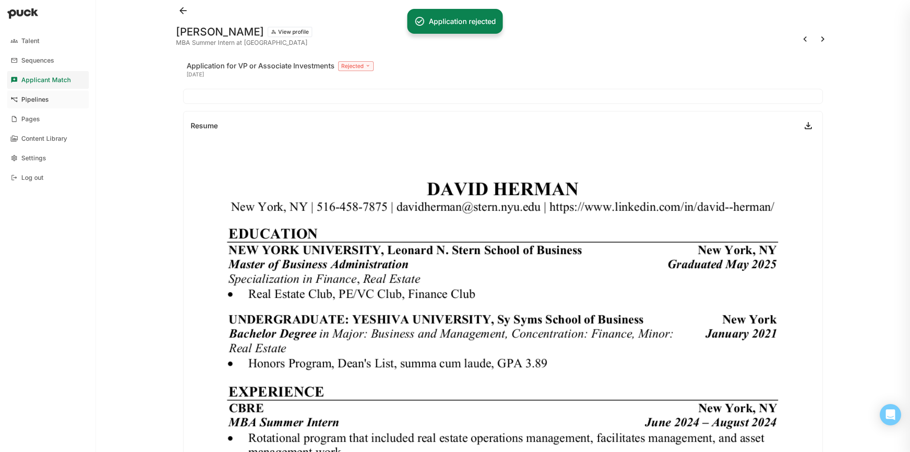
click at [37, 93] on link "Pipelines" at bounding box center [48, 100] width 82 height 18
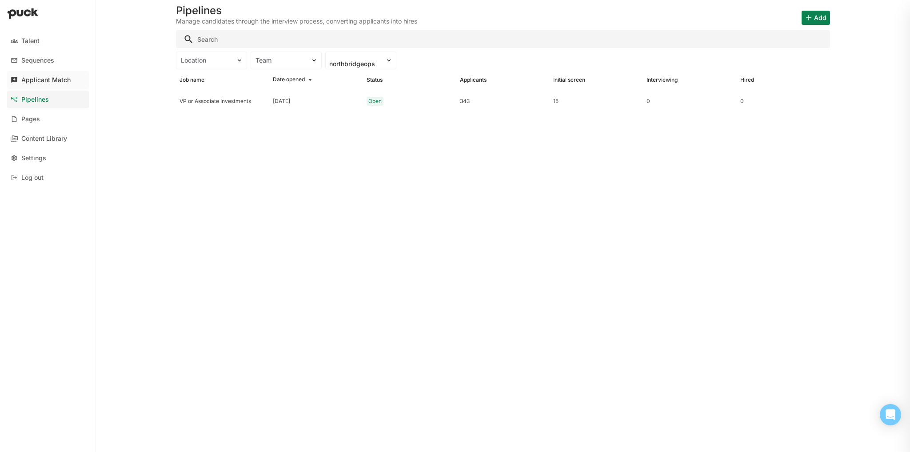
click at [44, 78] on div "Applicant Match" at bounding box center [45, 80] width 49 height 8
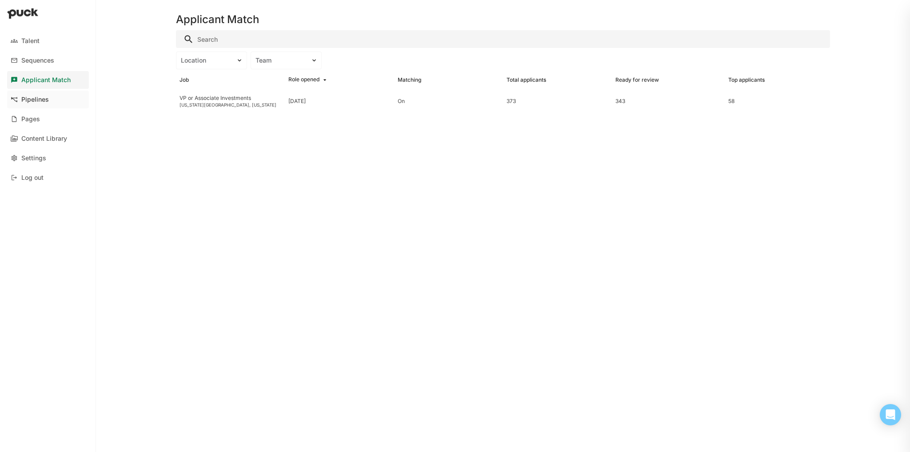
click at [35, 106] on link "Pipelines" at bounding box center [48, 100] width 82 height 18
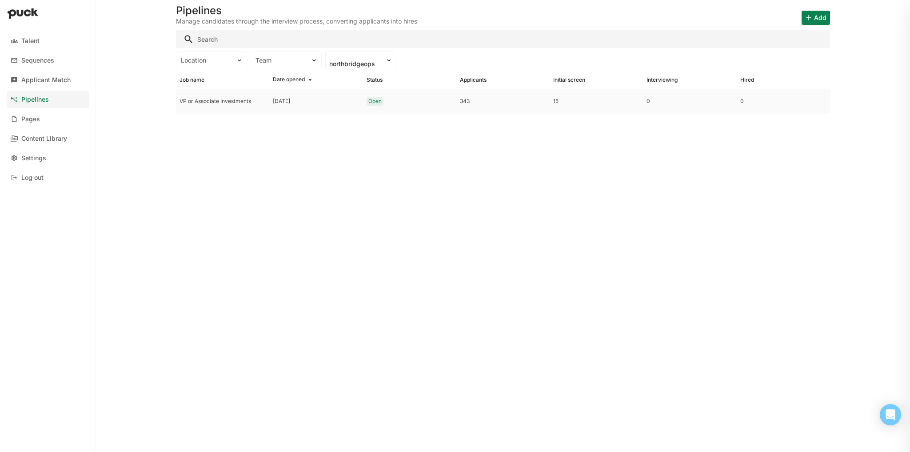
click at [269, 99] on div "[DATE]" at bounding box center [315, 101] width 93 height 25
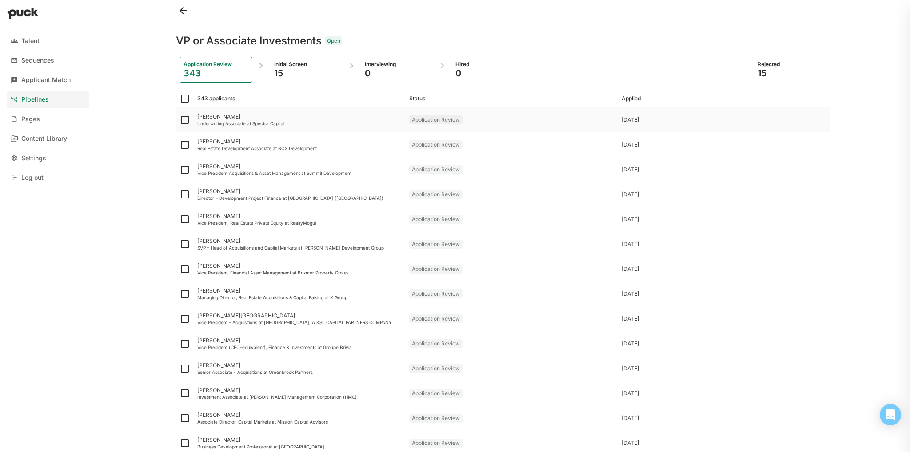
click at [214, 116] on div "[PERSON_NAME]" at bounding box center [299, 117] width 205 height 6
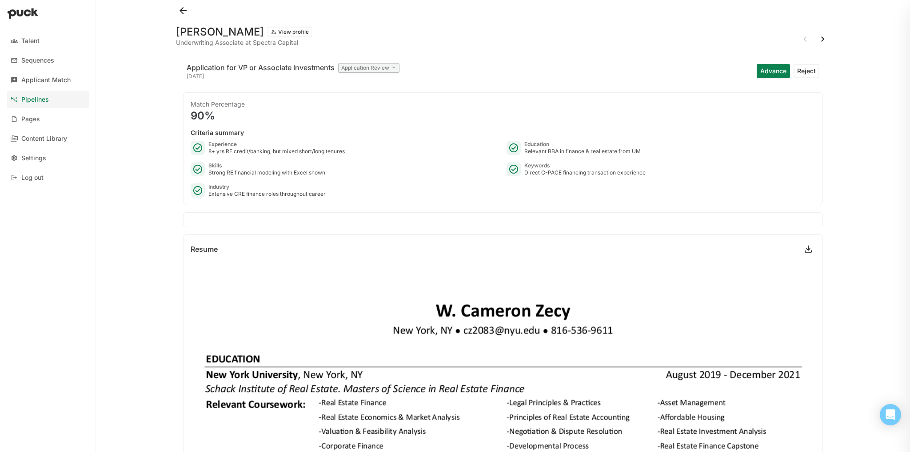
click at [367, 65] on div "Application Review" at bounding box center [368, 68] width 61 height 10
click at [367, 67] on div "Application for VP or Associate Investments Application Review Application Revi…" at bounding box center [503, 71] width 640 height 28
click at [367, 72] on div "Application Review" at bounding box center [368, 68] width 61 height 10
click at [181, 9] on button at bounding box center [183, 11] width 14 height 14
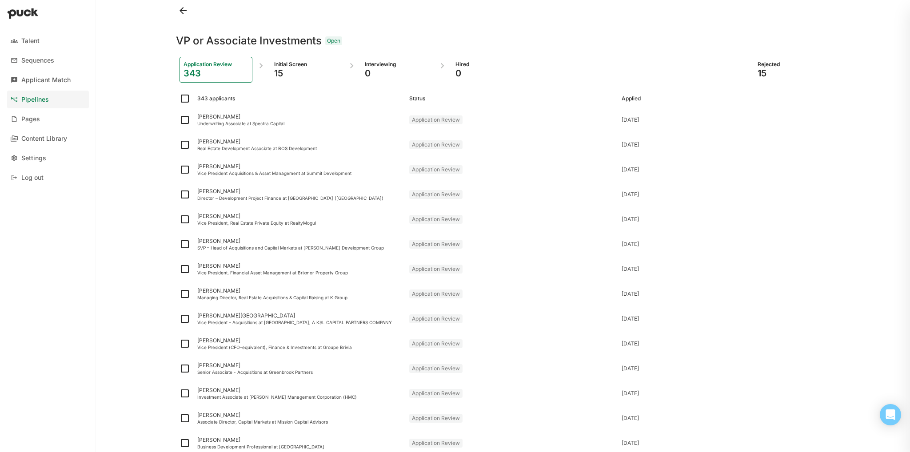
click at [281, 61] on div "Initial Screen" at bounding box center [306, 64] width 65 height 7
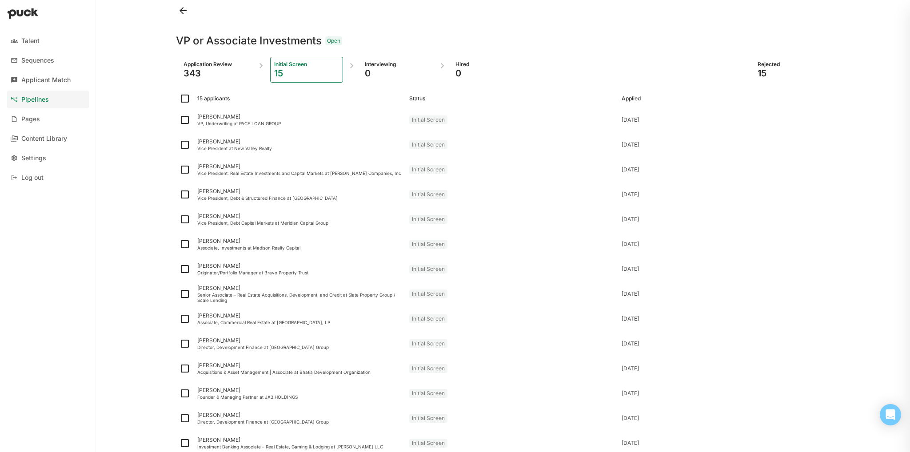
click at [210, 59] on div "Application Review 343" at bounding box center [215, 70] width 73 height 26
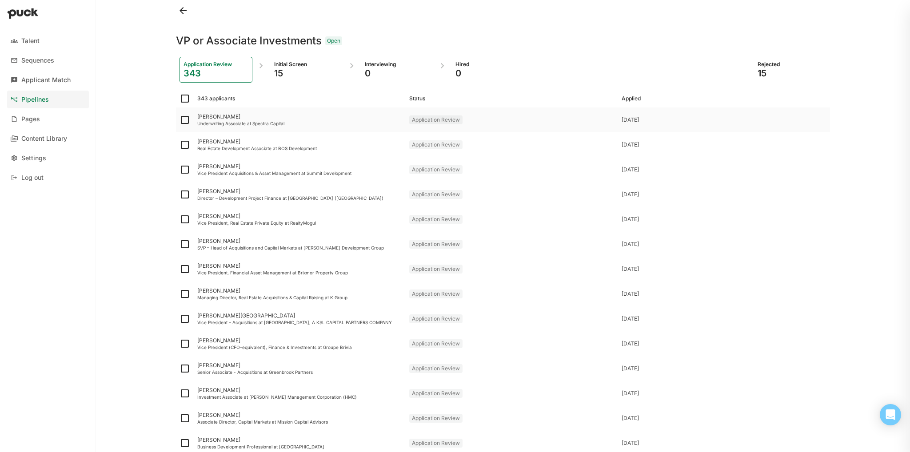
click at [183, 120] on img at bounding box center [184, 120] width 11 height 11
click at [179, 120] on input "checkbox" at bounding box center [179, 120] width 0 height 0
checkbox input "true"
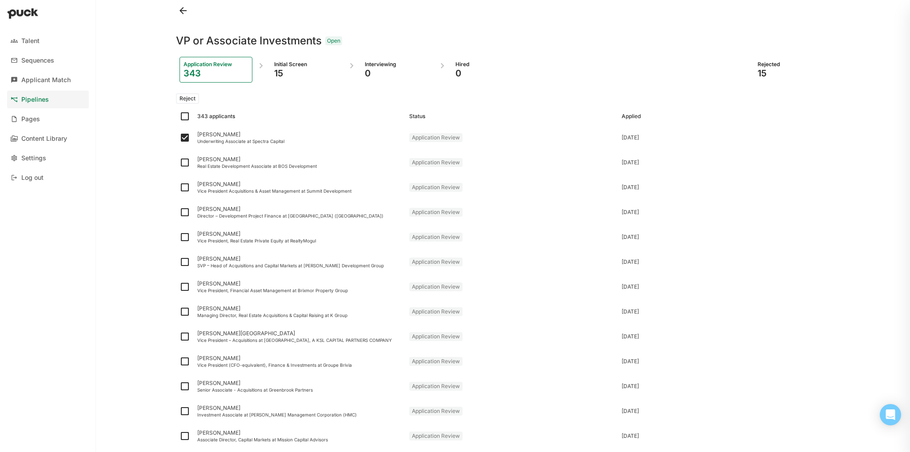
click at [280, 73] on div "15" at bounding box center [306, 73] width 65 height 11
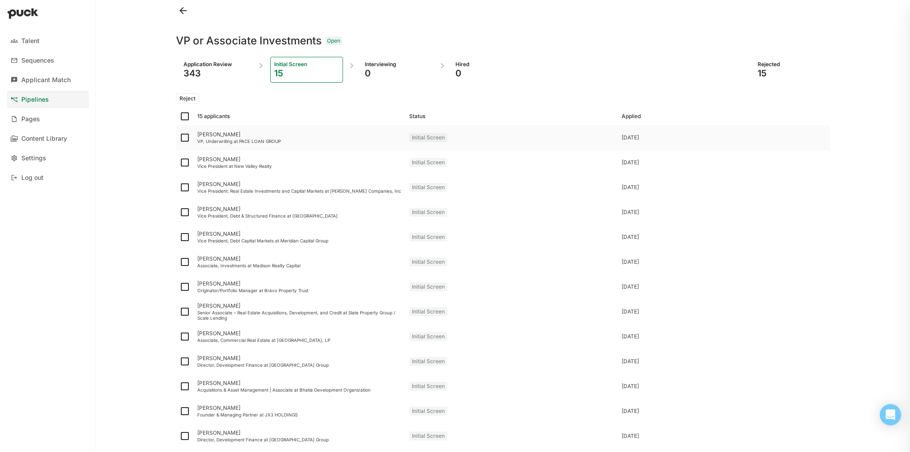
click at [223, 135] on div "[PERSON_NAME]" at bounding box center [299, 134] width 205 height 6
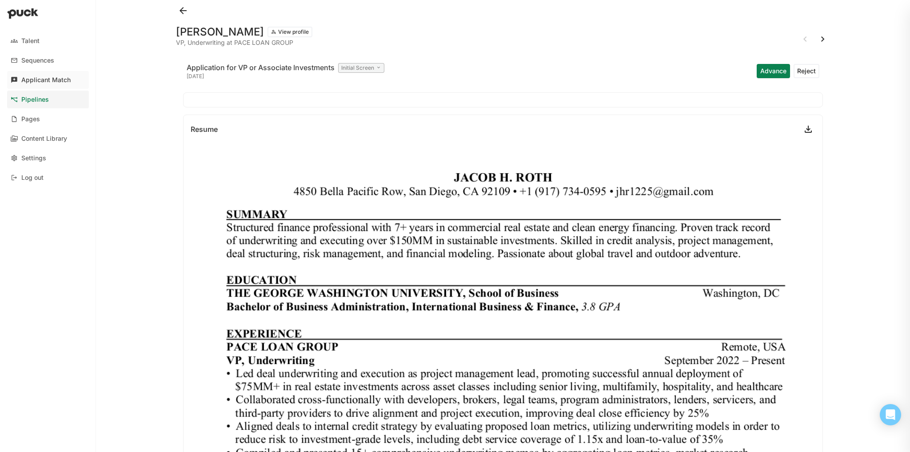
click at [34, 77] on div "Applicant Match" at bounding box center [45, 80] width 49 height 8
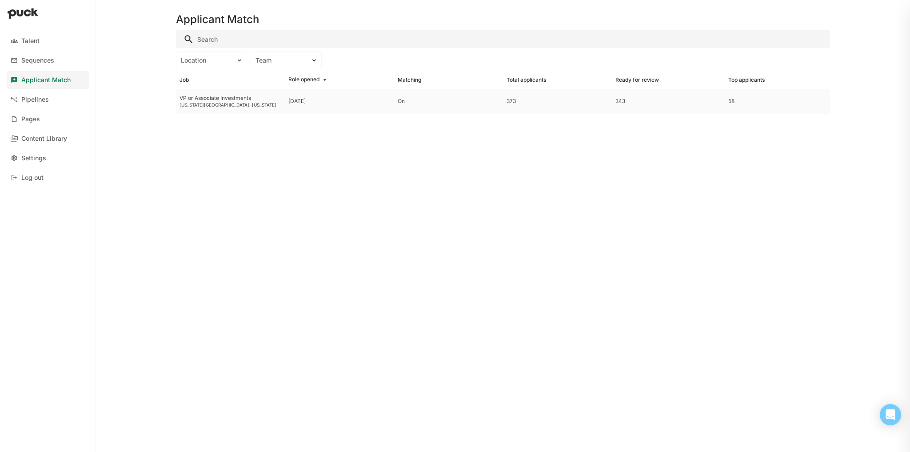
click at [236, 110] on div "VP or Associate Investments [US_STATE][GEOGRAPHIC_DATA], [US_STATE]" at bounding box center [230, 101] width 109 height 25
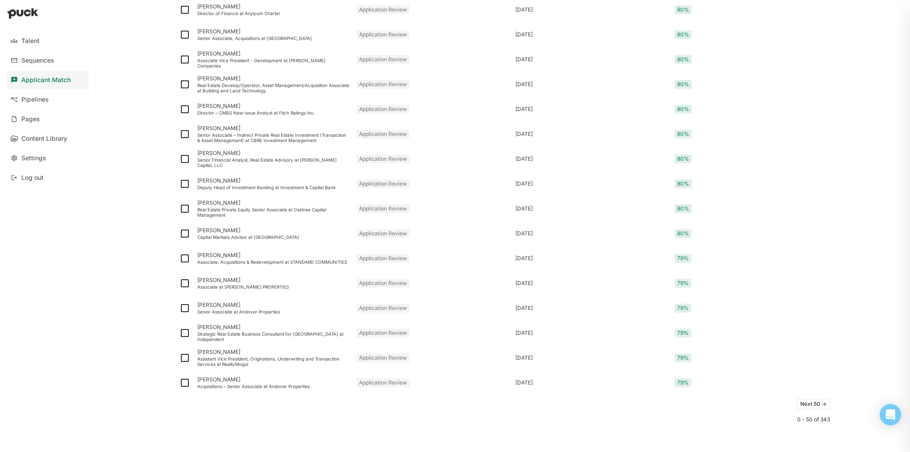
scroll to position [1014, 0]
click at [367, 292] on button "Next 50 ->" at bounding box center [813, 403] width 33 height 11
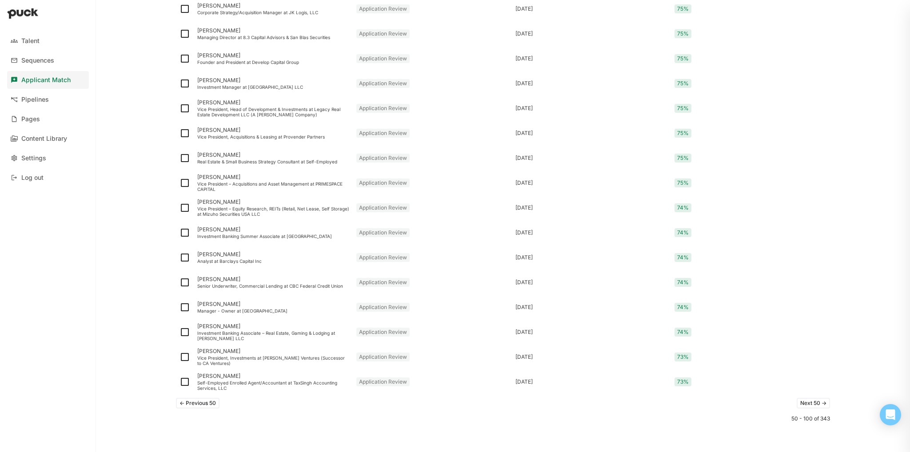
click at [367, 292] on button "Next 50 ->" at bounding box center [813, 403] width 33 height 11
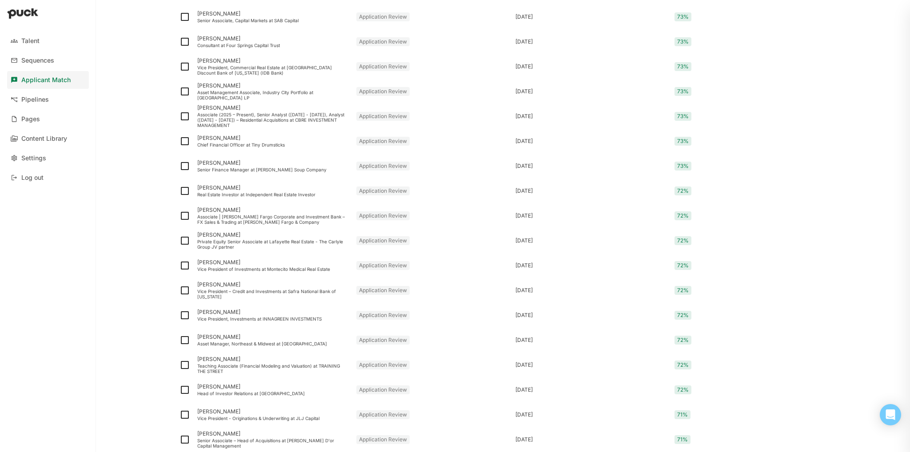
scroll to position [0, 0]
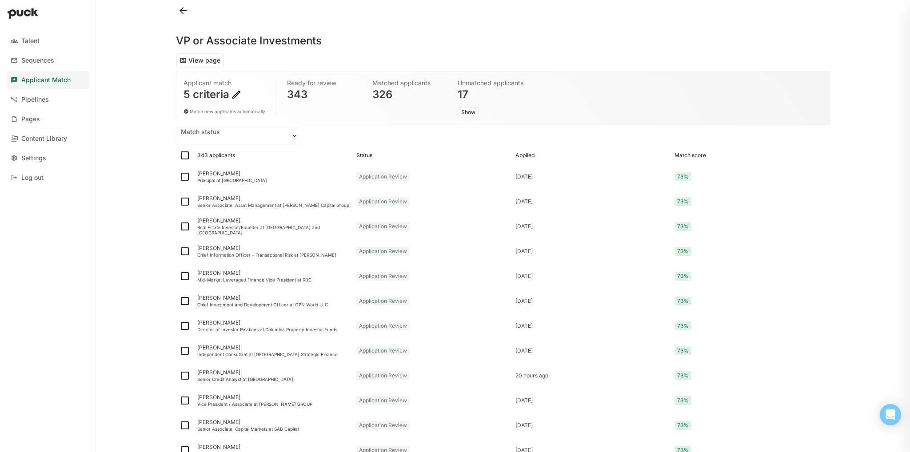
click at [213, 98] on div "5 criteria" at bounding box center [224, 94] width 82 height 11
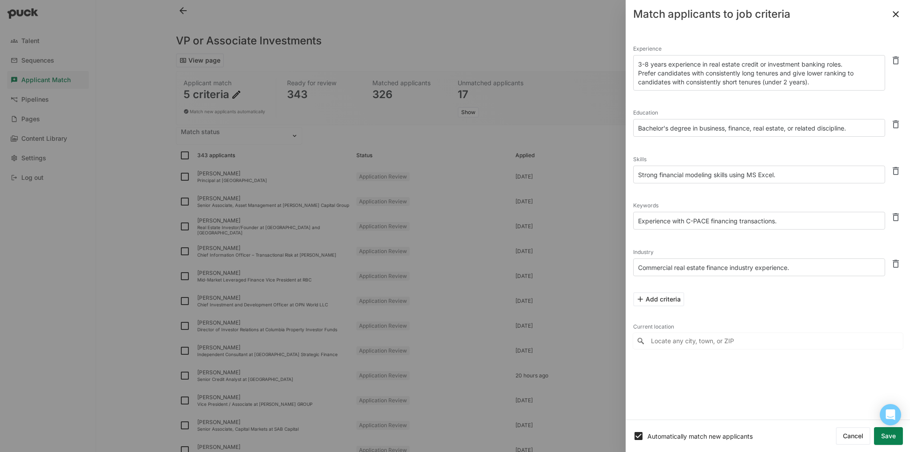
drag, startPoint x: 758, startPoint y: 65, endPoint x: 851, endPoint y: 60, distance: 93.0
click at [367, 60] on textarea "3-8 years experience in real estate credit or investment banking roles. Prefer …" at bounding box center [759, 73] width 252 height 36
type textarea "3-8 years experience in real estate credit Prefer candidates with consistently …"
click at [367, 213] on textarea "Experience with C-PACE financing transactions." at bounding box center [759, 221] width 252 height 18
drag, startPoint x: 786, startPoint y: 218, endPoint x: 617, endPoint y: 218, distance: 169.3
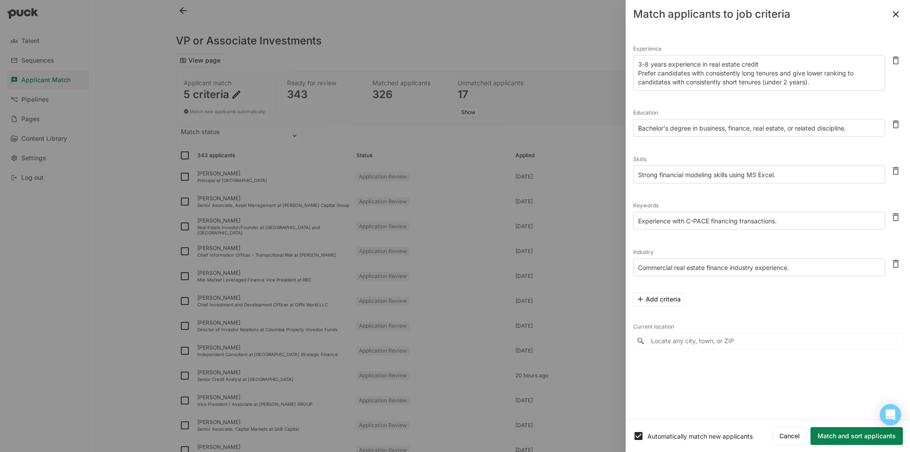
click at [367, 218] on div "Talent Sequences Applicant Match Pipelines Pages Content Library Settings Log o…" at bounding box center [455, 226] width 910 height 452
type textarea "C-PACE, closing, debt, mezzanine, mortgage"
click at [367, 263] on textarea "Commercial real estate finance industry experience." at bounding box center [759, 268] width 252 height 18
click at [367, 263] on textarea "Commercial real estate lending industry experience." at bounding box center [759, 268] width 252 height 18
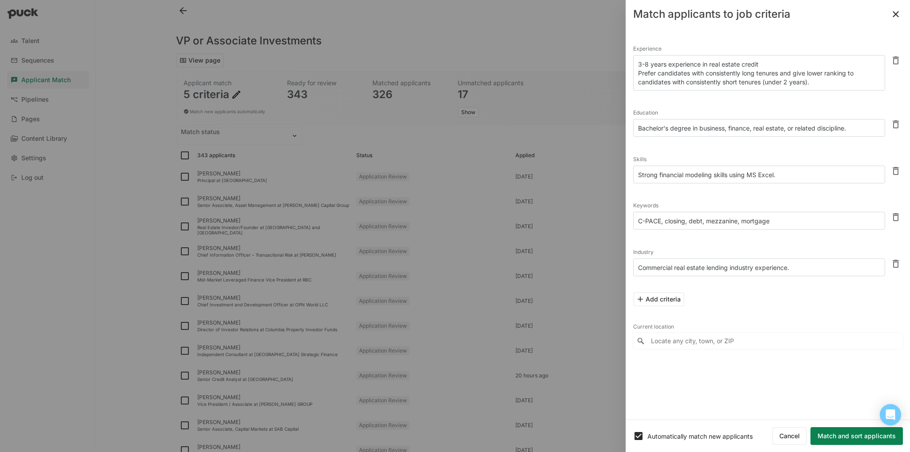
click at [367, 263] on textarea "Commercial real estate lending industry experience." at bounding box center [759, 268] width 252 height 18
type textarea "Commercial real estate lending experience."
click at [367, 215] on textarea "C-PACE, closing, debt, mezzanine, mortgage" at bounding box center [759, 221] width 252 height 18
click at [367, 292] on button "Match and sort applicants" at bounding box center [856, 436] width 92 height 18
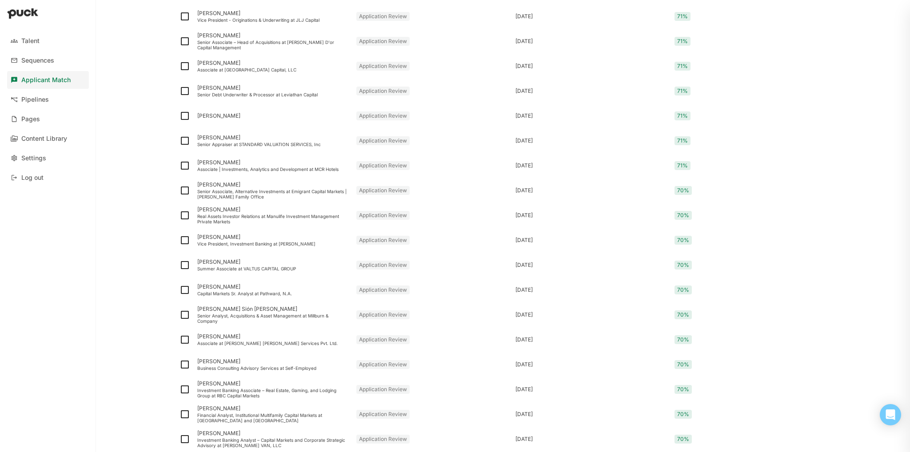
scroll to position [1006, 0]
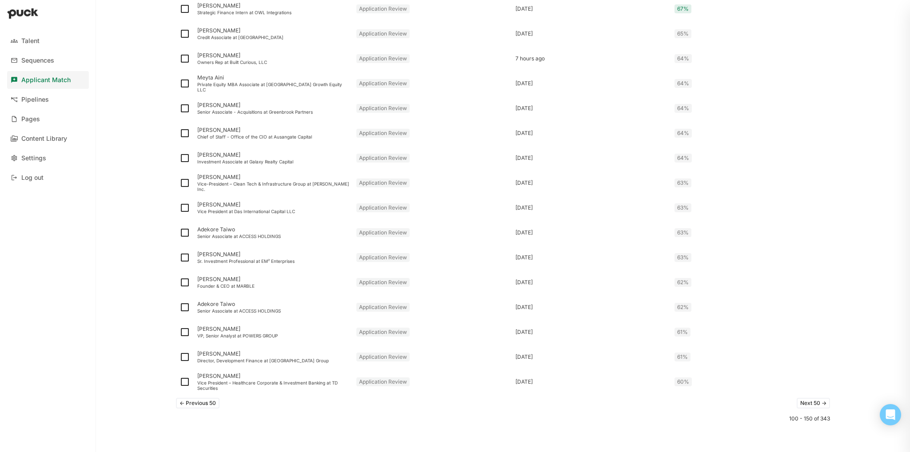
click at [195, 292] on button "<- Previous 50" at bounding box center [198, 403] width 44 height 11
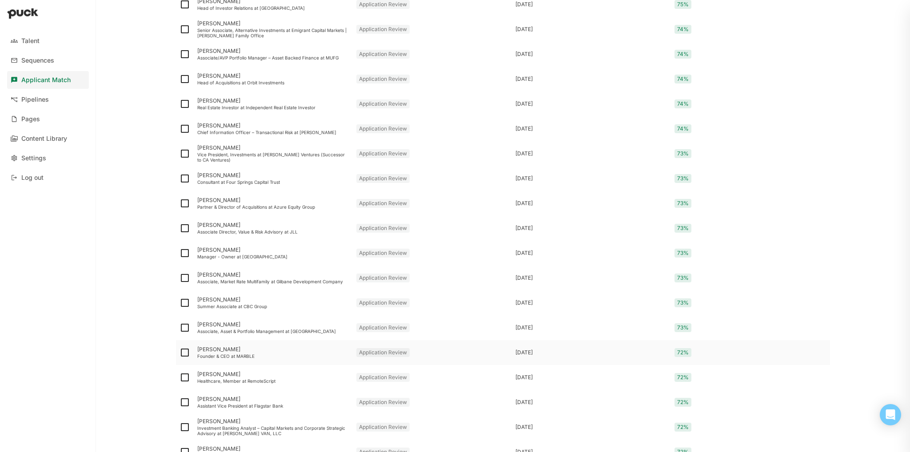
scroll to position [845, 0]
click at [231, 292] on div "[PERSON_NAME]" at bounding box center [273, 349] width 152 height 6
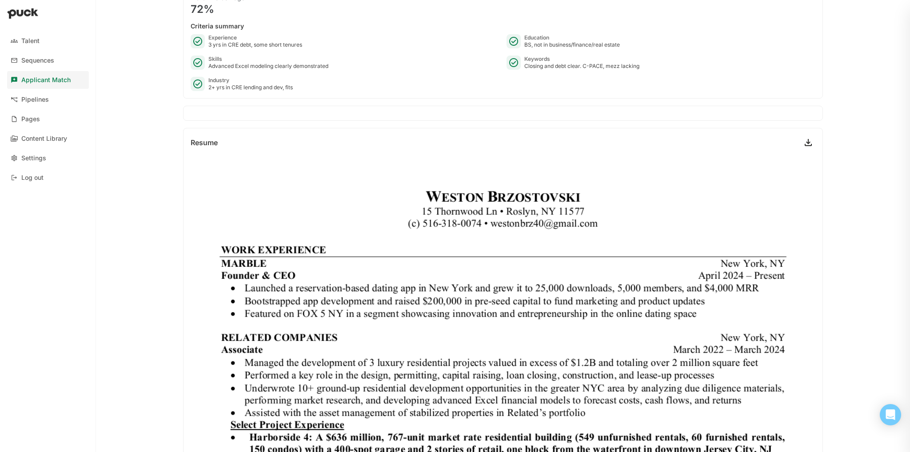
scroll to position [108, 0]
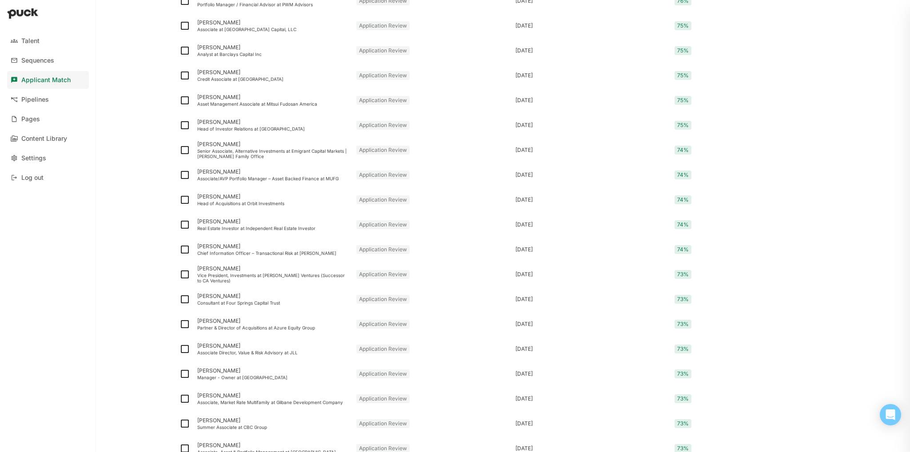
scroll to position [725, 0]
click at [230, 177] on div "Associate/AVP Portfolio Manager – Asset Backed Finance at MUFG" at bounding box center [273, 176] width 152 height 5
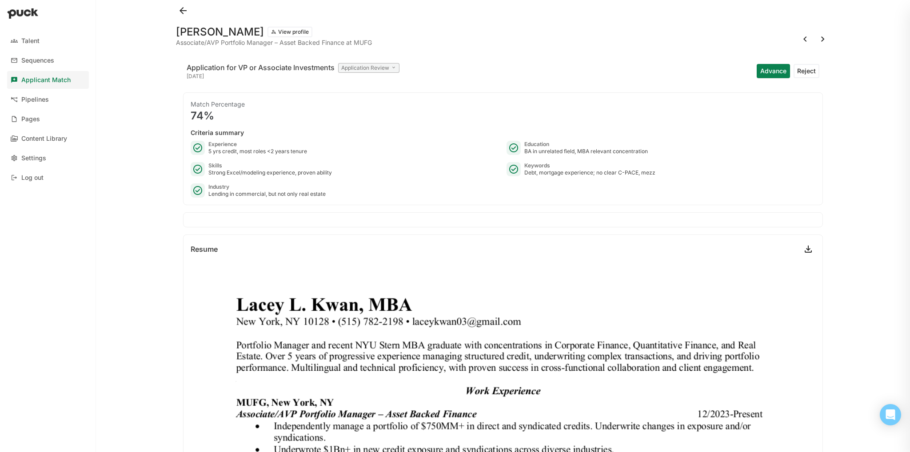
click at [367, 73] on button "Advance" at bounding box center [773, 71] width 33 height 14
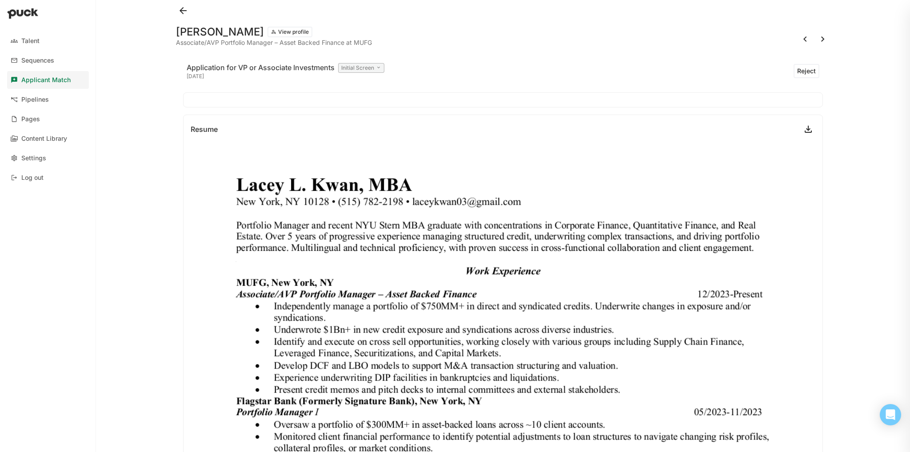
click at [367, 41] on button at bounding box center [823, 39] width 14 height 14
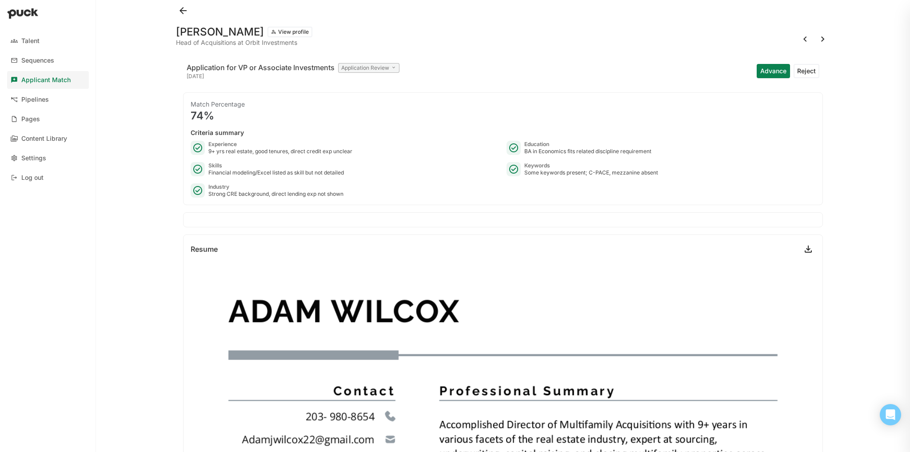
click at [45, 80] on div "Applicant Match" at bounding box center [45, 80] width 49 height 8
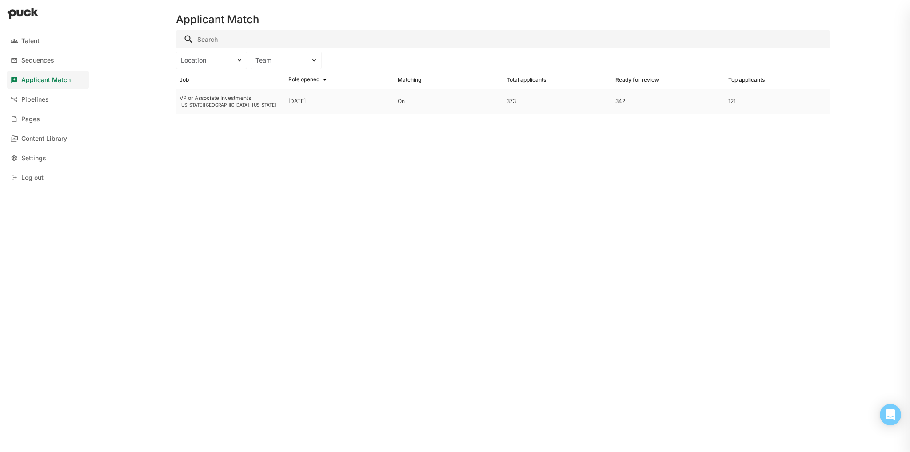
click at [225, 105] on div "[US_STATE][GEOGRAPHIC_DATA], [US_STATE]" at bounding box center [230, 104] width 102 height 5
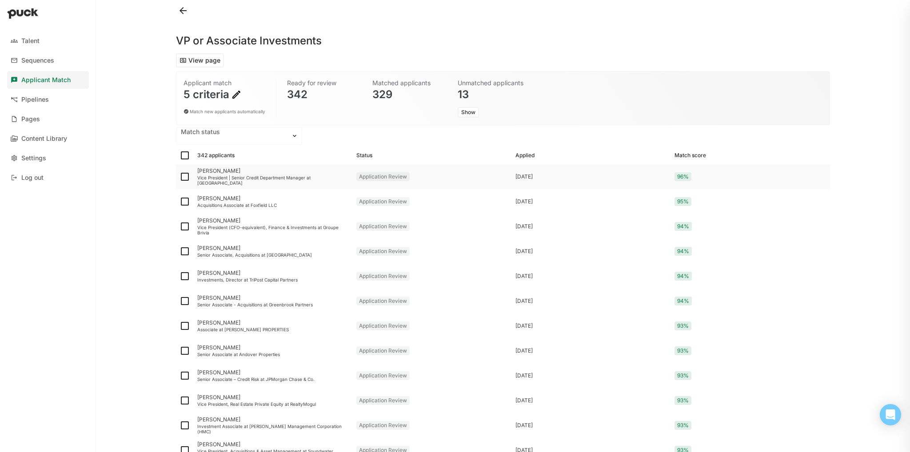
click at [209, 174] on div "[PERSON_NAME]" at bounding box center [273, 171] width 152 height 6
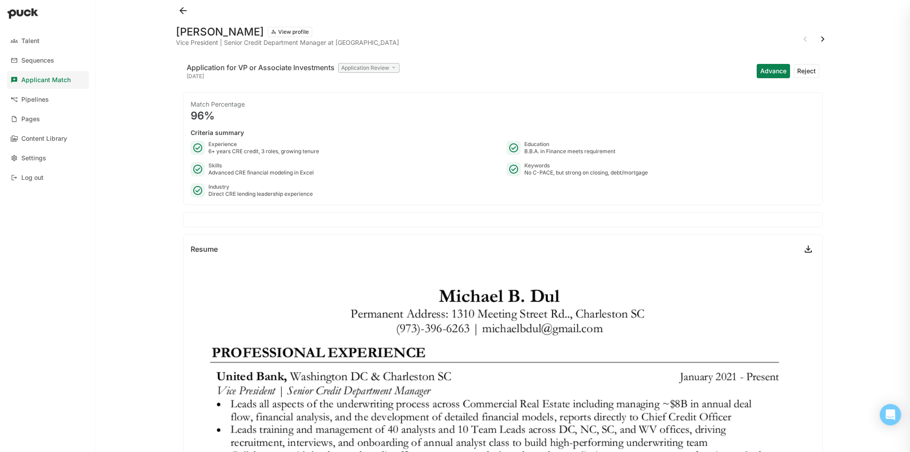
click at [367, 39] on button at bounding box center [823, 39] width 14 height 14
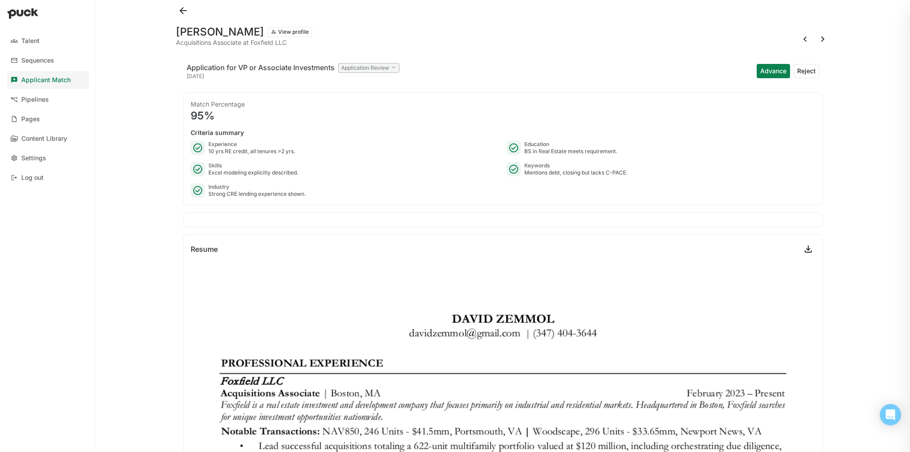
click at [367, 39] on button at bounding box center [823, 39] width 14 height 14
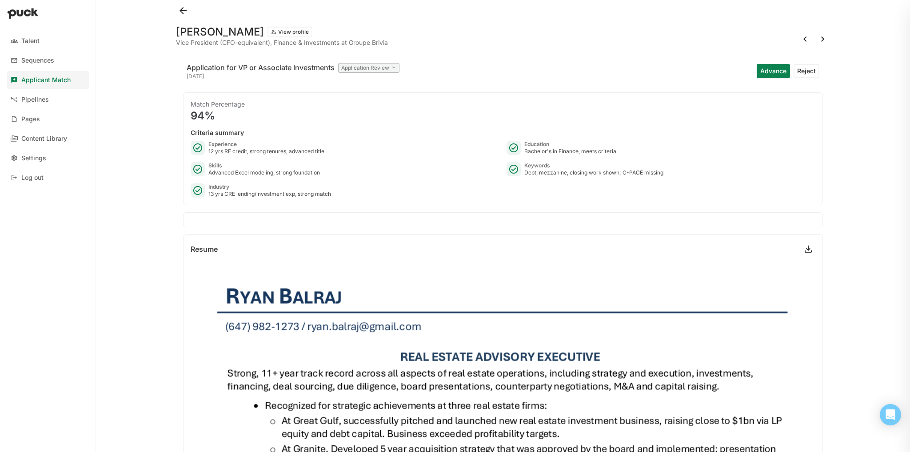
click at [367, 44] on div at bounding box center [814, 39] width 32 height 14
click at [367, 38] on button at bounding box center [823, 39] width 14 height 14
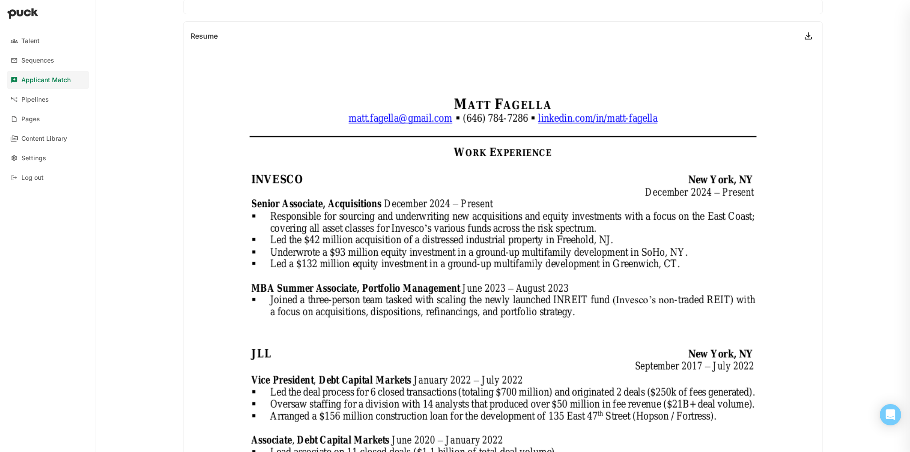
scroll to position [211, 0]
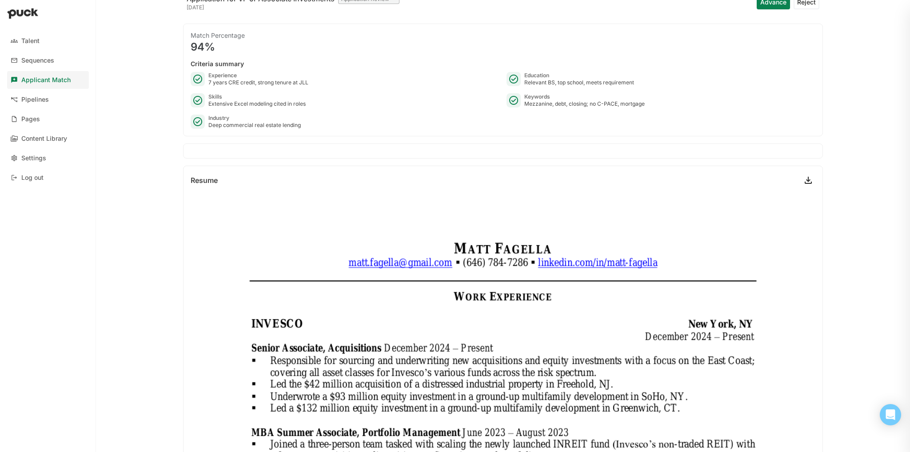
scroll to position [0, 0]
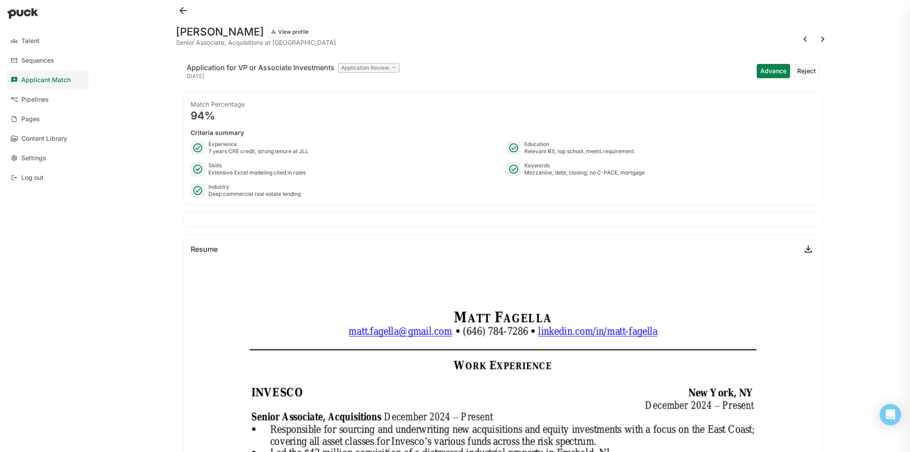
click at [367, 65] on button "Advance" at bounding box center [773, 71] width 33 height 14
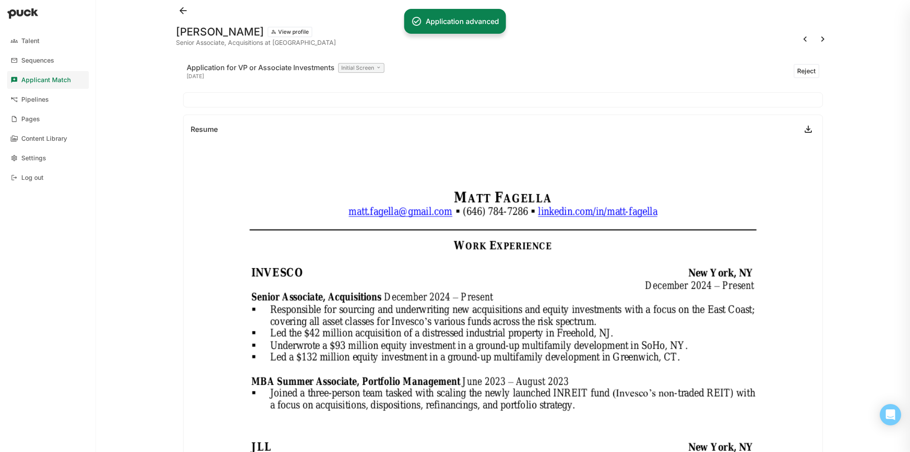
click at [367, 38] on button at bounding box center [823, 39] width 14 height 14
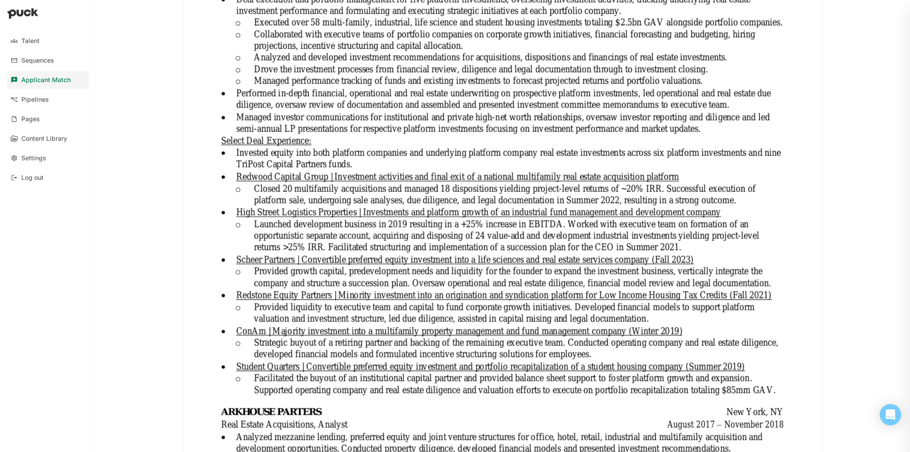
scroll to position [424, 0]
click at [45, 91] on link "Pipelines" at bounding box center [48, 100] width 82 height 18
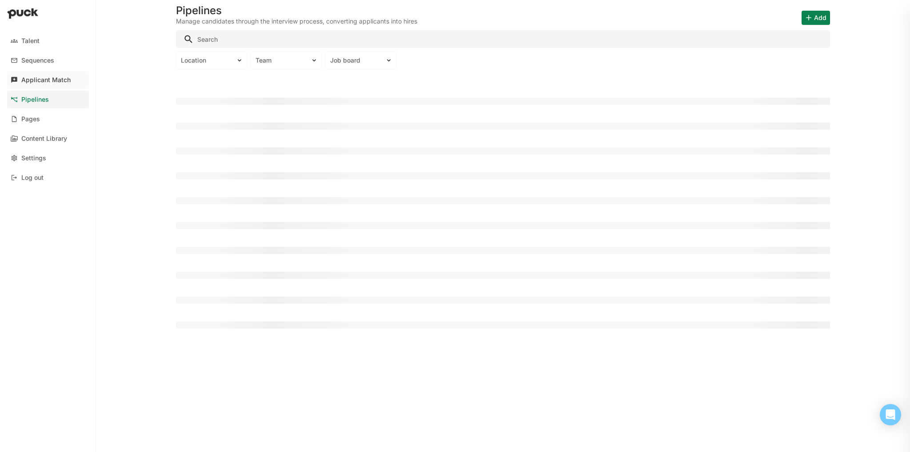
click at [59, 87] on link "Applicant Match" at bounding box center [48, 80] width 82 height 18
click at [50, 93] on link "Pipelines" at bounding box center [48, 100] width 82 height 18
click at [225, 107] on div "VP or Associate Investments" at bounding box center [222, 101] width 93 height 25
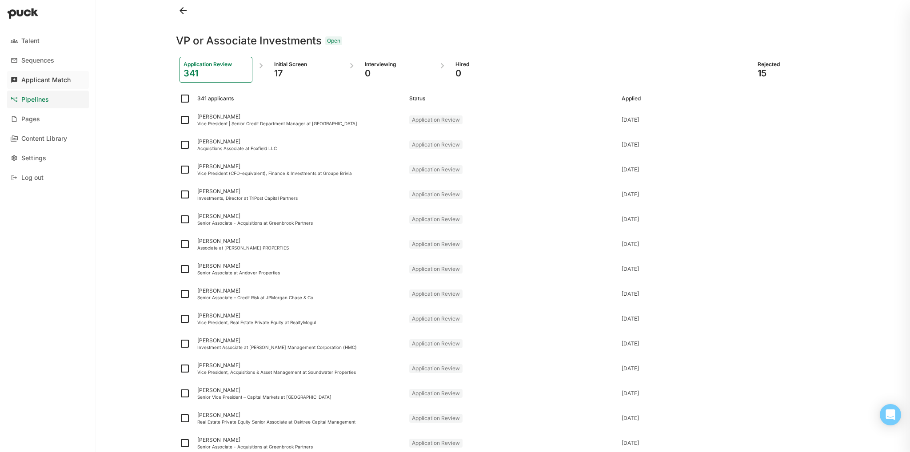
click at [55, 78] on div "Applicant Match" at bounding box center [45, 80] width 49 height 8
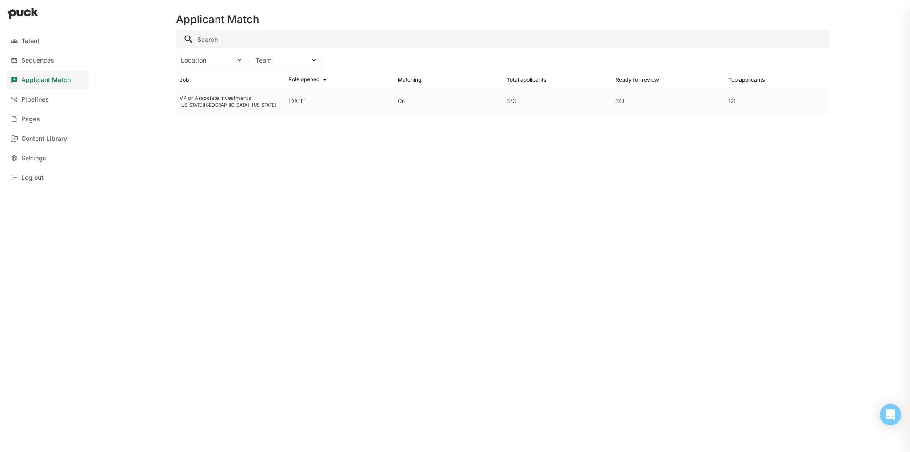
click at [208, 100] on div "VP or Associate Investments" at bounding box center [230, 98] width 102 height 6
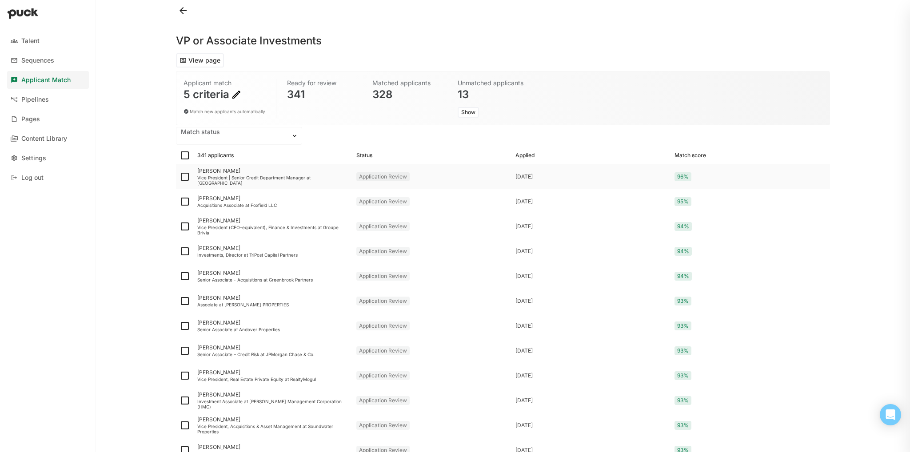
click at [206, 185] on div "[PERSON_NAME] Vice President | Senior Credit Department Manager at [GEOGRAPHIC_…" at bounding box center [273, 176] width 159 height 25
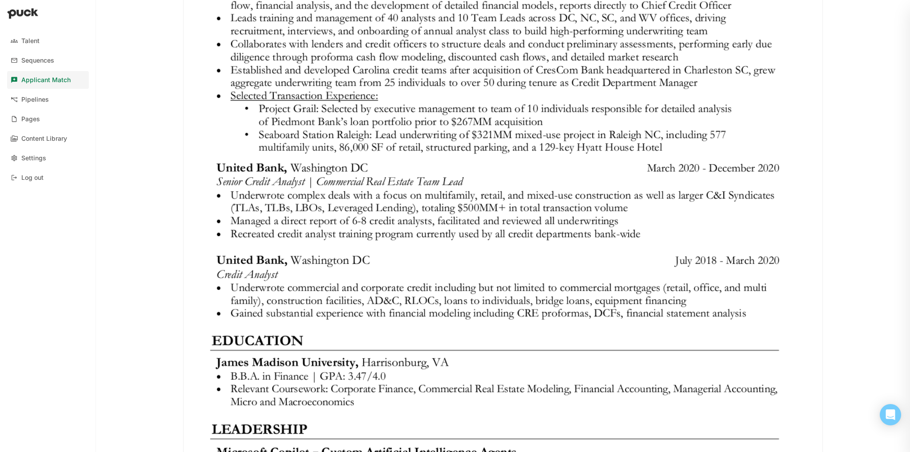
scroll to position [638, 0]
